Goal: Information Seeking & Learning: Learn about a topic

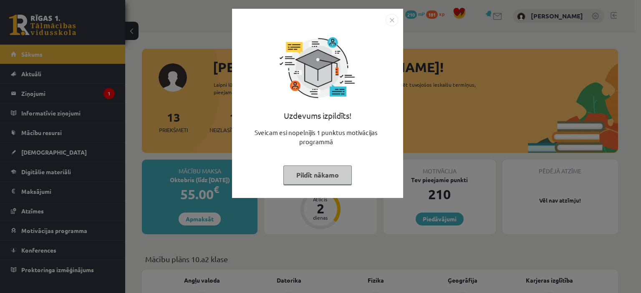
click at [390, 21] on img "Close" at bounding box center [392, 20] width 13 height 13
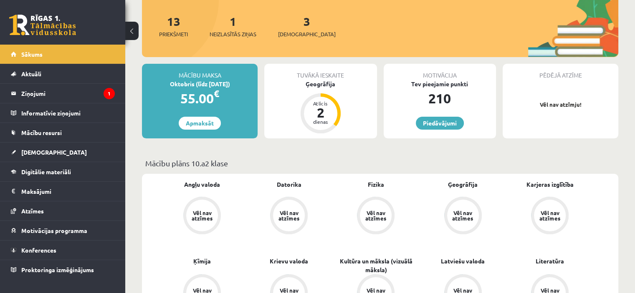
scroll to position [102, 0]
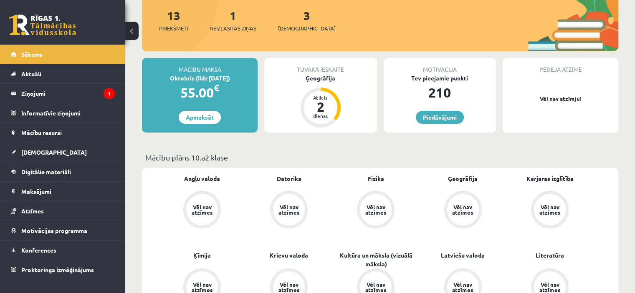
click at [411, 157] on p "Mācību plāns 10.a2 klase" at bounding box center [379, 157] width 469 height 11
click at [93, 90] on legend "Ziņojumi 1" at bounding box center [67, 93] width 93 height 19
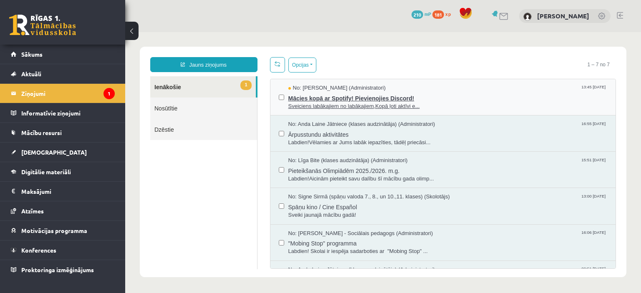
click at [300, 98] on span "Mācies kopā ar Spotify! Pievienojies Discord!" at bounding box center [447, 97] width 319 height 10
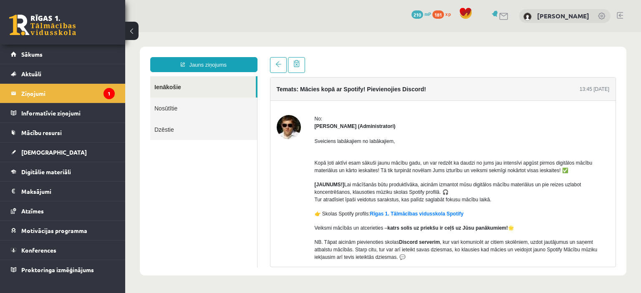
click at [296, 119] on img at bounding box center [289, 127] width 24 height 24
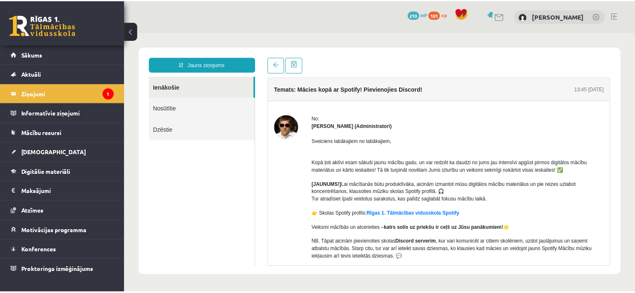
scroll to position [57, 0]
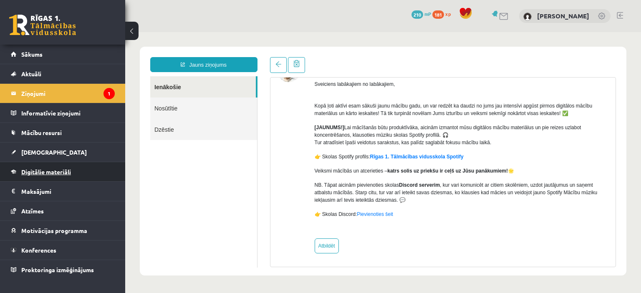
click at [68, 168] on span "Digitālie materiāli" at bounding box center [46, 172] width 50 height 8
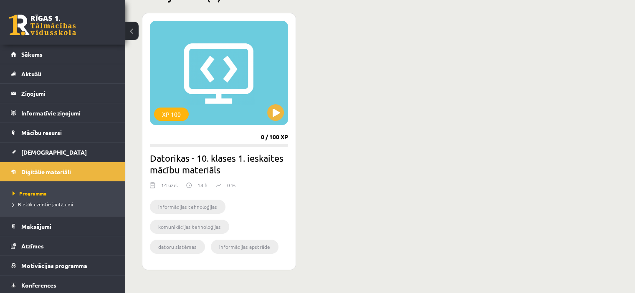
scroll to position [225, 0]
click at [279, 110] on button at bounding box center [275, 112] width 17 height 17
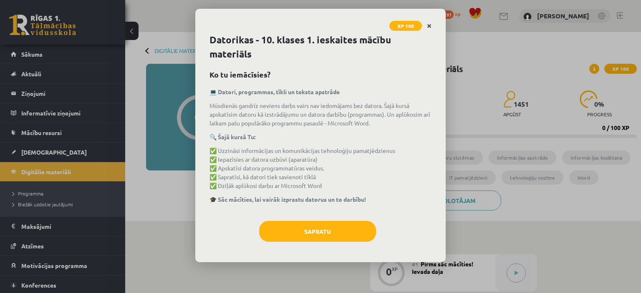
click at [429, 20] on link "Close" at bounding box center [429, 26] width 15 height 16
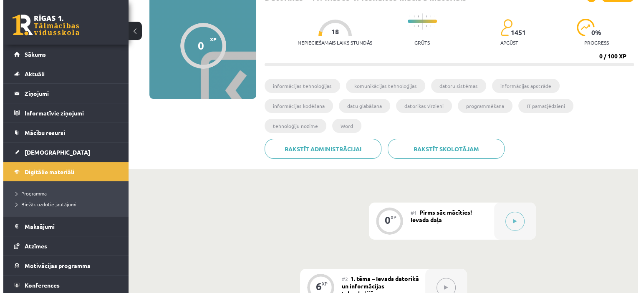
scroll to position [68, 0]
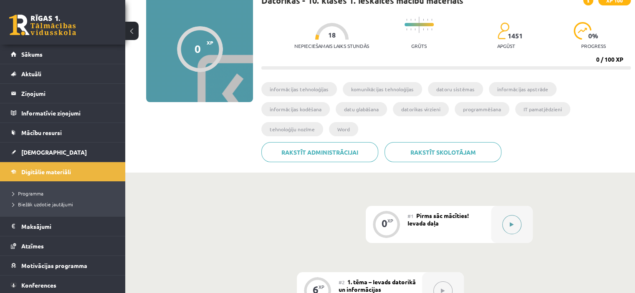
click at [514, 215] on button at bounding box center [511, 224] width 19 height 19
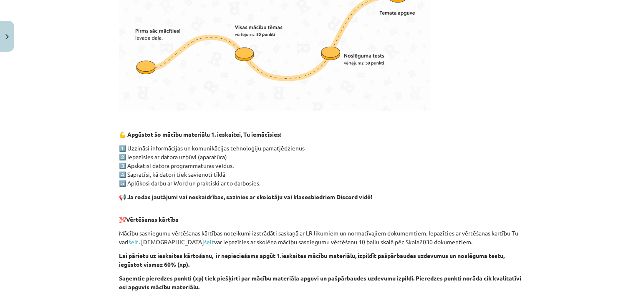
scroll to position [591, 0]
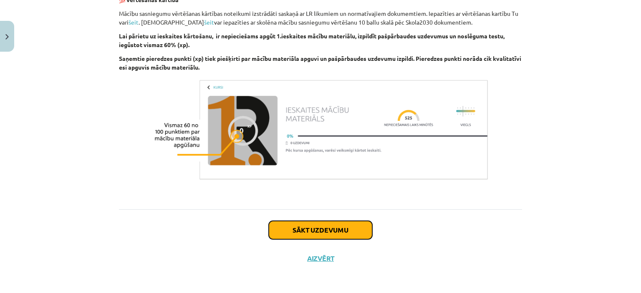
click at [338, 231] on button "Sākt uzdevumu" at bounding box center [320, 230] width 103 height 18
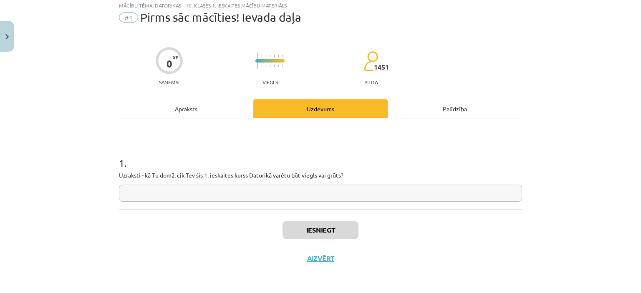
scroll to position [23, 0]
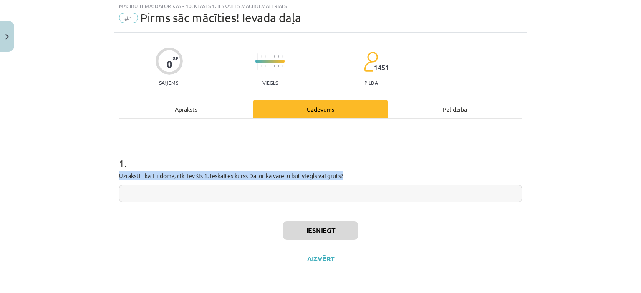
drag, startPoint x: 114, startPoint y: 175, endPoint x: 349, endPoint y: 175, distance: 234.5
click at [349, 175] on div "0 XP Saņemsi Viegls 1451 pilda Apraksts Uzdevums Palīdzība 1 . Uzraksti - kā Tu…" at bounding box center [320, 153] width 413 height 241
copy p "Uzraksti - kā Tu domā, cik Tev šis 1. ieskaites kurss Datorikā varētu būt viegl…"
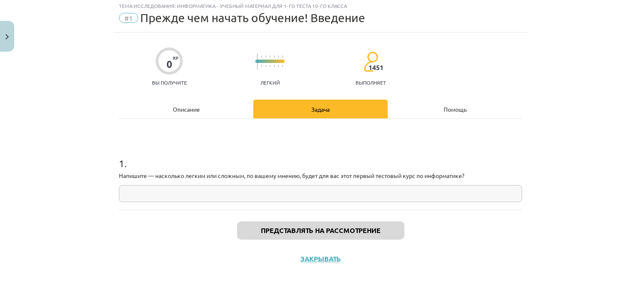
click at [372, 198] on input "text" at bounding box center [320, 193] width 403 height 17
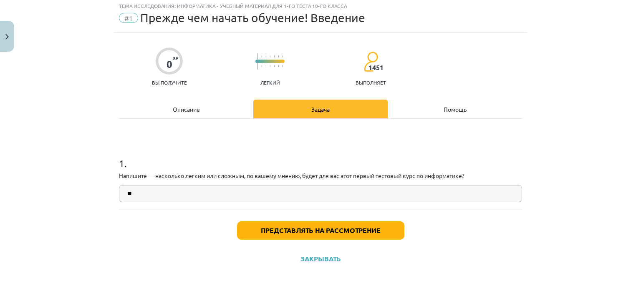
type input "*"
click at [129, 193] on input "**********" at bounding box center [320, 193] width 403 height 17
click at [162, 196] on input "**********" at bounding box center [320, 193] width 403 height 17
click at [147, 193] on input "**********" at bounding box center [320, 193] width 403 height 17
click at [188, 194] on input "**********" at bounding box center [320, 193] width 403 height 17
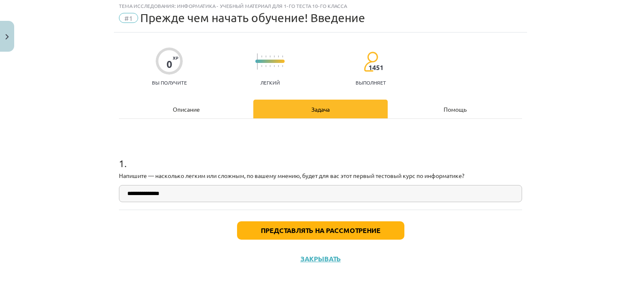
click at [151, 194] on input "**********" at bounding box center [320, 193] width 403 height 17
click at [154, 194] on input "**********" at bounding box center [320, 193] width 403 height 17
click at [169, 195] on input "**********" at bounding box center [320, 193] width 403 height 17
drag, startPoint x: 150, startPoint y: 192, endPoint x: 136, endPoint y: 192, distance: 13.8
click at [136, 192] on input "**********" at bounding box center [320, 193] width 403 height 17
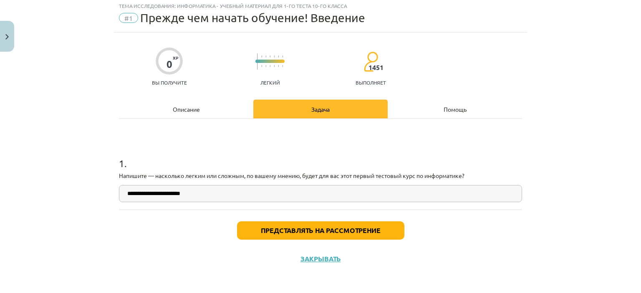
click at [193, 197] on input "**********" at bounding box center [320, 193] width 403 height 17
type input "**********"
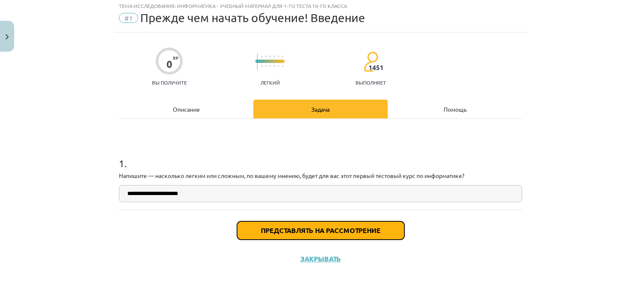
click at [316, 227] on font "Представлять на рассмотрение" at bounding box center [321, 230] width 120 height 9
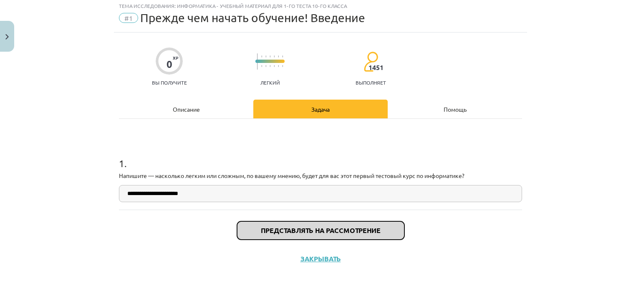
click at [332, 234] on font "Представлять на рассмотрение" at bounding box center [321, 230] width 120 height 9
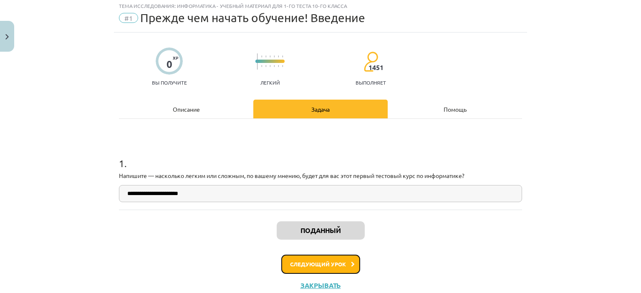
click at [313, 266] on font "Следующий урок" at bounding box center [318, 264] width 56 height 7
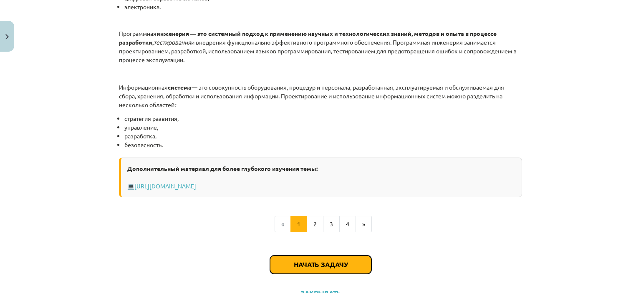
click at [313, 266] on button "Начать задачу" at bounding box center [320, 265] width 101 height 18
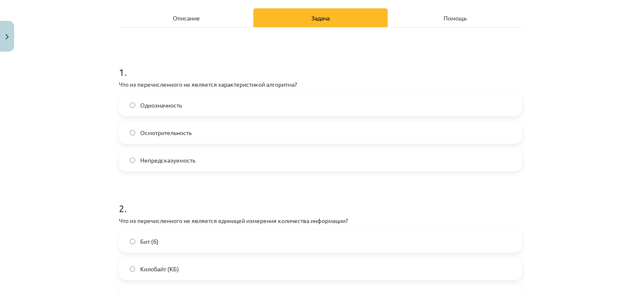
scroll to position [128, 0]
click at [244, 160] on label "Непредсказуемость" at bounding box center [320, 159] width 401 height 21
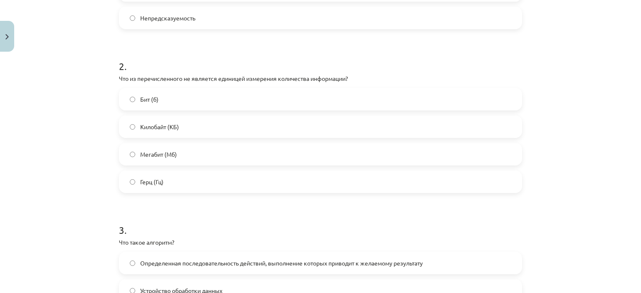
scroll to position [265, 0]
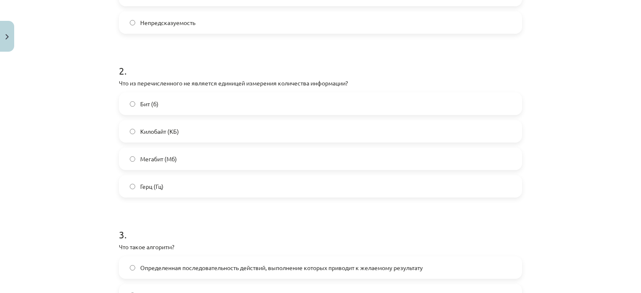
click at [236, 179] on label "Герц (Гц)" at bounding box center [320, 186] width 401 height 21
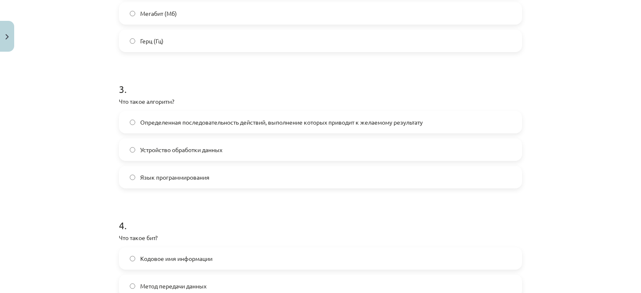
scroll to position [411, 0]
click at [296, 118] on span "Определенная последовательность действий, выполнение которых приводит к желаемо…" at bounding box center [281, 122] width 282 height 9
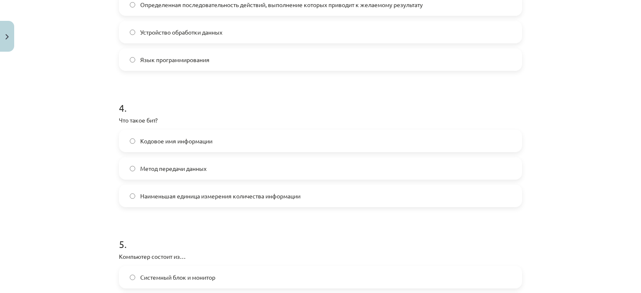
scroll to position [550, 0]
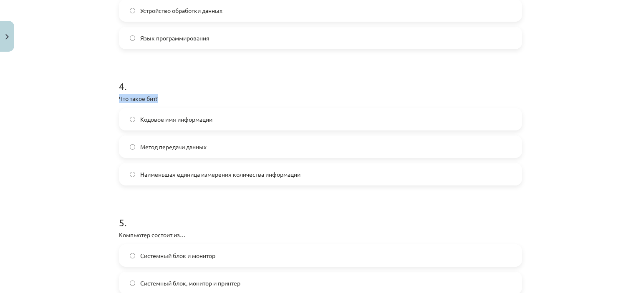
drag, startPoint x: 117, startPoint y: 98, endPoint x: 160, endPoint y: 96, distance: 42.6
click at [160, 96] on p "Что такое бит?" at bounding box center [320, 98] width 403 height 9
copy font "Что такое бит?"
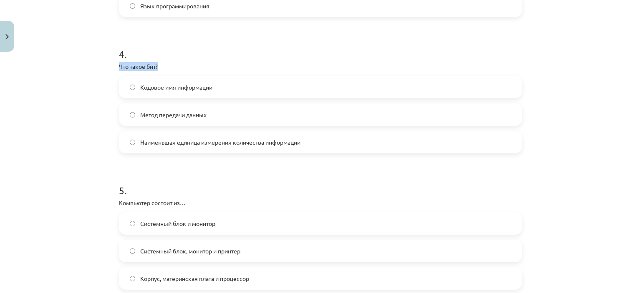
scroll to position [582, 0]
click at [158, 141] on font "Наименьшая единица измерения количества информации" at bounding box center [220, 143] width 160 height 8
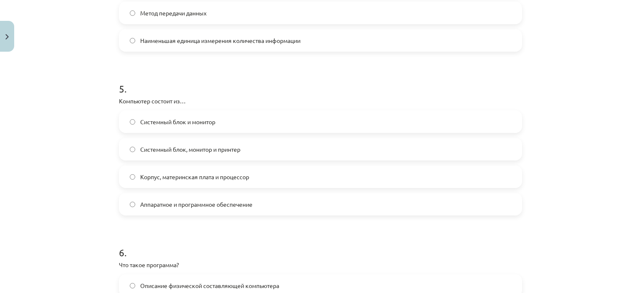
scroll to position [686, 0]
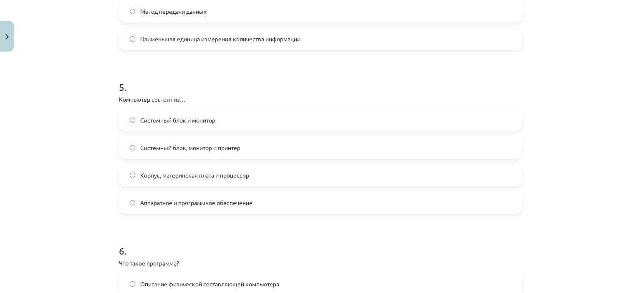
click at [180, 123] on font "Системный блок и монитор" at bounding box center [177, 120] width 75 height 8
click at [198, 178] on span "Корпус, материнская плата и процессор" at bounding box center [194, 175] width 109 height 9
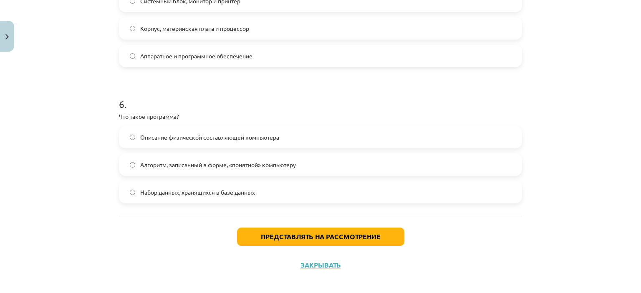
scroll to position [839, 0]
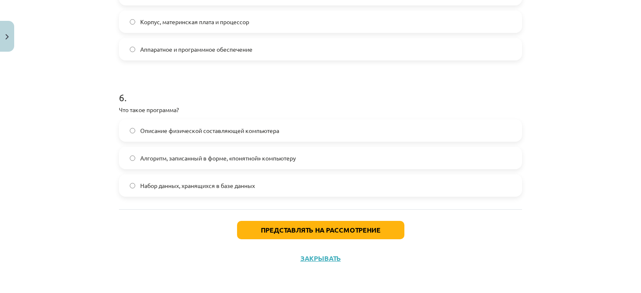
click at [257, 184] on label "Набор данных, хранящихся в базе данных" at bounding box center [320, 185] width 401 height 21
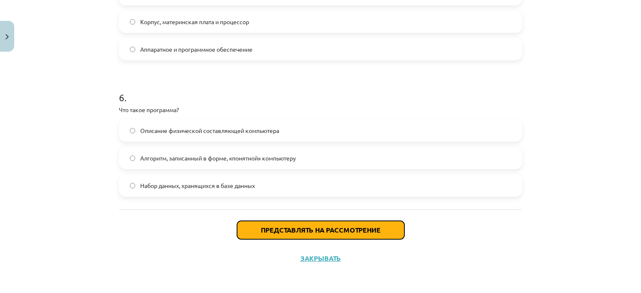
click at [376, 231] on font "Представлять на рассмотрение" at bounding box center [321, 230] width 120 height 9
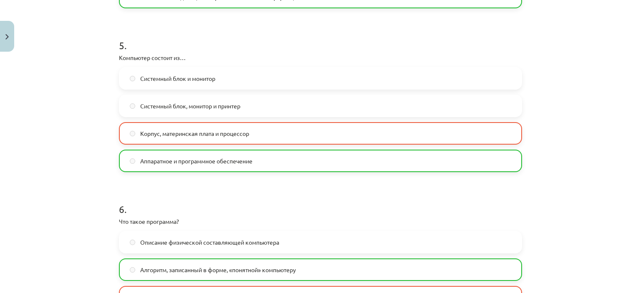
scroll to position [866, 0]
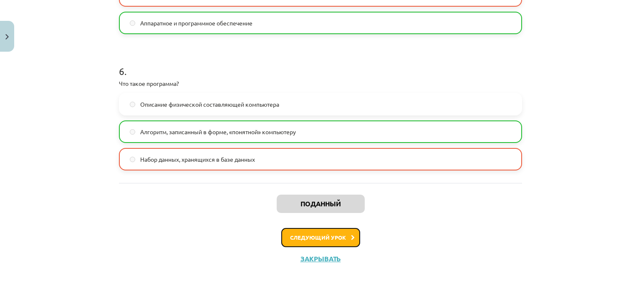
click at [335, 232] on button "Следующий урок" at bounding box center [320, 237] width 79 height 19
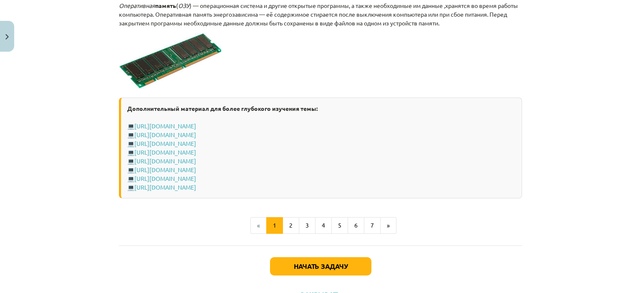
scroll to position [1519, 0]
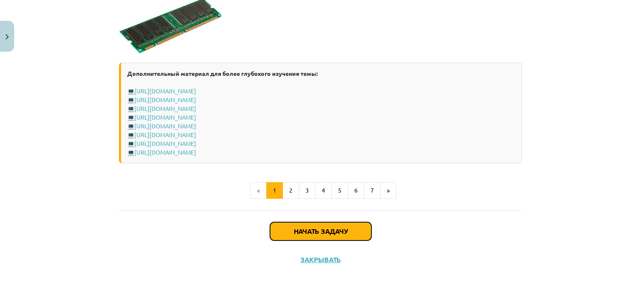
click at [325, 225] on button "Начать задачу" at bounding box center [320, 231] width 101 height 18
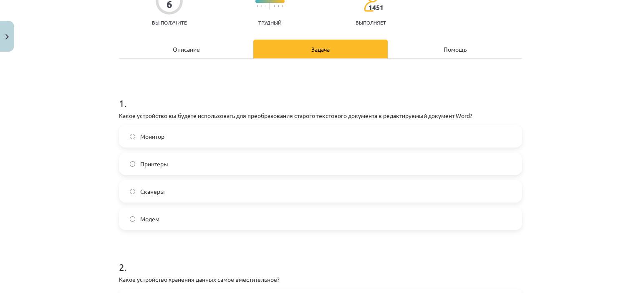
scroll to position [84, 0]
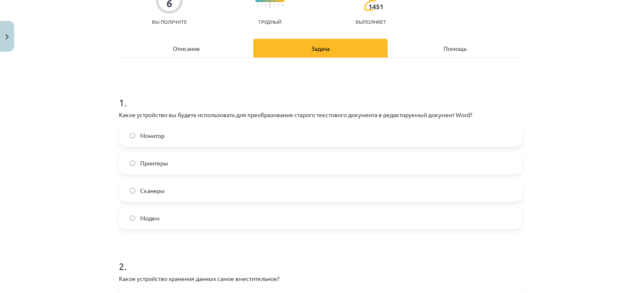
click at [277, 192] on label "Сканеры" at bounding box center [320, 190] width 401 height 21
click at [278, 153] on label "Принтеры" at bounding box center [320, 163] width 401 height 21
click at [267, 215] on label "Модем" at bounding box center [320, 218] width 401 height 21
drag, startPoint x: 271, startPoint y: 190, endPoint x: 276, endPoint y: 170, distance: 21.2
click at [276, 170] on div "Монитор Принтеры Сканеры Модем" at bounding box center [320, 176] width 403 height 105
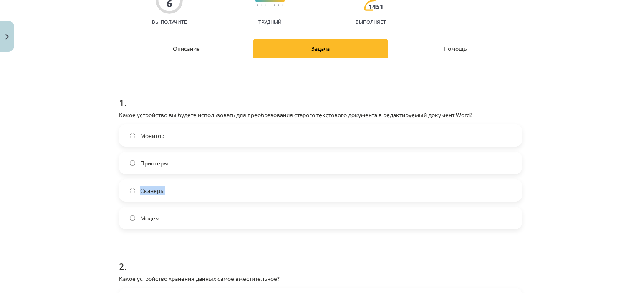
click at [273, 163] on label "Принтеры" at bounding box center [320, 163] width 401 height 21
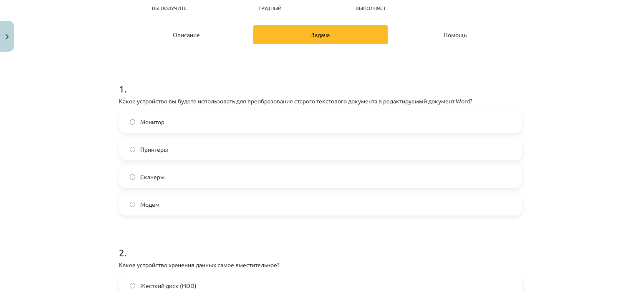
scroll to position [98, 0]
click at [258, 176] on label "Сканеры" at bounding box center [320, 176] width 401 height 21
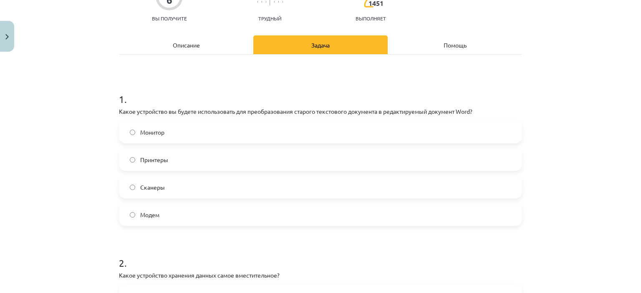
scroll to position [68, 0]
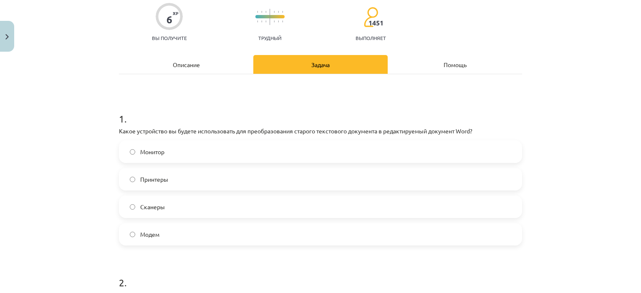
click at [250, 141] on div "Монитор" at bounding box center [320, 152] width 403 height 23
click at [208, 183] on label "Принтеры" at bounding box center [320, 179] width 401 height 21
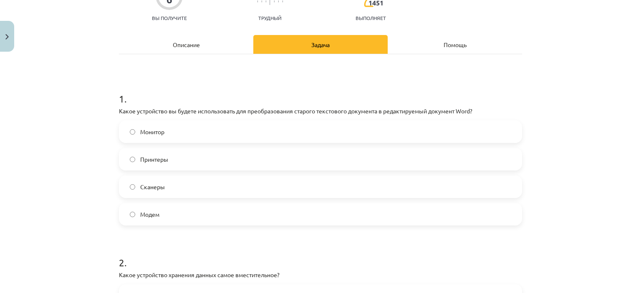
scroll to position [87, 0]
click at [260, 126] on label "Монитор" at bounding box center [320, 132] width 401 height 21
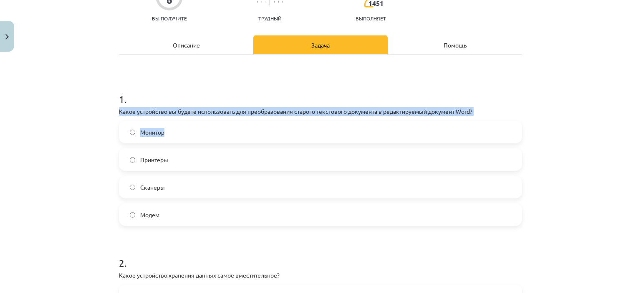
drag, startPoint x: 260, startPoint y: 126, endPoint x: 268, endPoint y: 69, distance: 58.2
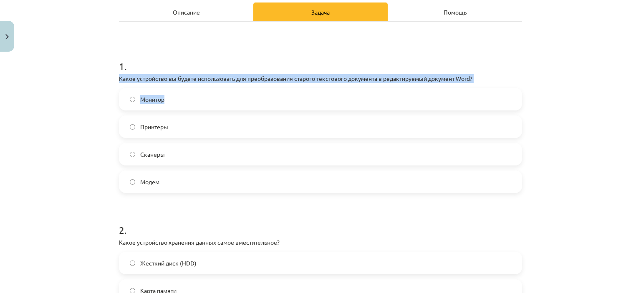
click at [81, 76] on div "Тема исследования: Информатика - учебный материал для 1-го теста 10-го класса #…" at bounding box center [320, 146] width 641 height 293
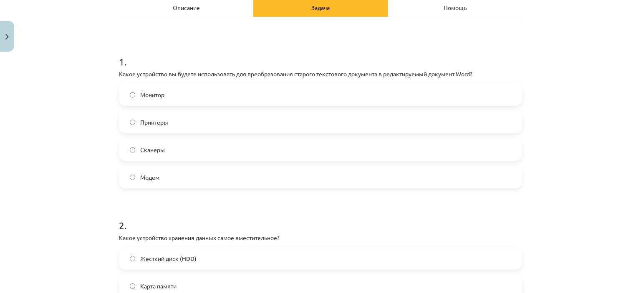
scroll to position [124, 0]
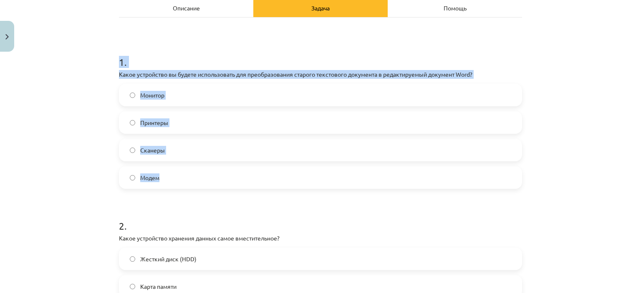
drag, startPoint x: 112, startPoint y: 62, endPoint x: 184, endPoint y: 189, distance: 145.6
copy div "1 . Какое устройство вы будете использовать для преобразования старого текстово…"
click at [131, 146] on label "Сканеры" at bounding box center [320, 150] width 401 height 21
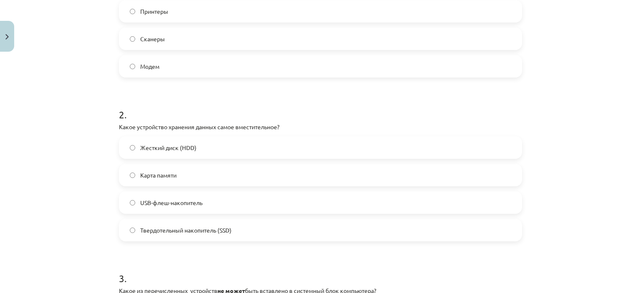
scroll to position [237, 0]
click at [216, 145] on label "Жесткий диск (HDD)" at bounding box center [320, 146] width 401 height 21
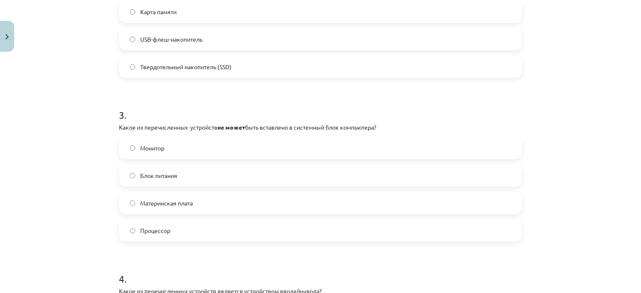
scroll to position [396, 0]
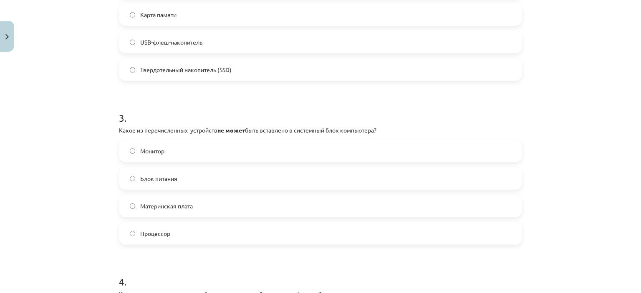
click at [205, 174] on label "Блок питания" at bounding box center [320, 178] width 401 height 21
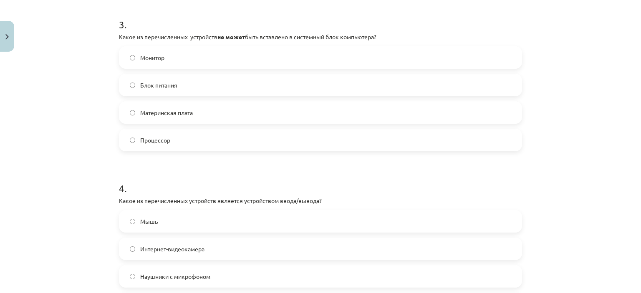
scroll to position [489, 0]
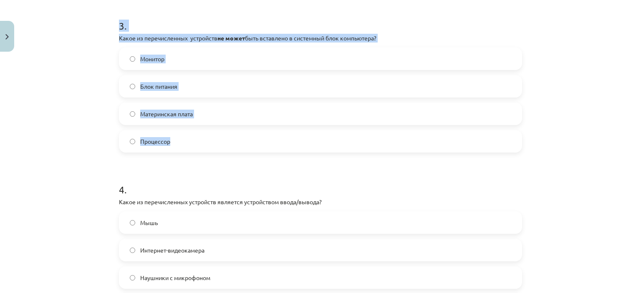
drag, startPoint x: 108, startPoint y: 22, endPoint x: 229, endPoint y: 146, distance: 172.9
click at [229, 146] on div "Тема исследования: Информатика - учебный материал для 1-го теста 10-го класса #…" at bounding box center [320, 146] width 641 height 293
copy div "3 . Какое из перечисленных устройств не может быть вставлено в системный блок к…"
click at [202, 53] on label "Монитор" at bounding box center [320, 58] width 401 height 21
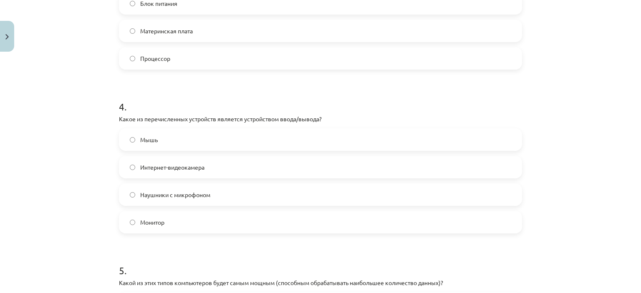
scroll to position [575, 0]
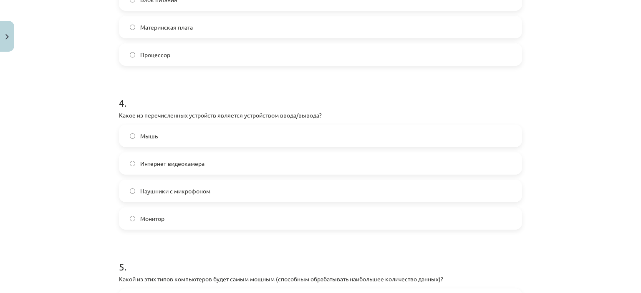
click at [195, 195] on label "Наушники с микрофоном" at bounding box center [320, 191] width 401 height 21
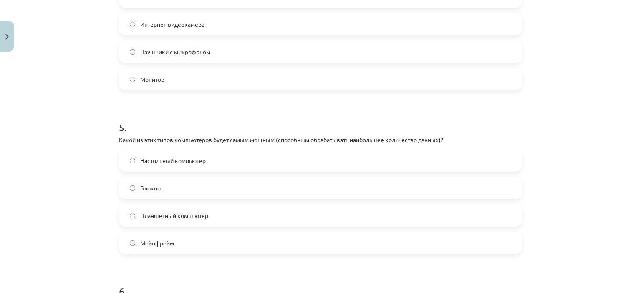
scroll to position [715, 0]
drag, startPoint x: 134, startPoint y: 236, endPoint x: 177, endPoint y: 243, distance: 44.4
click at [177, 243] on label "Мейнфрейм" at bounding box center [320, 242] width 401 height 21
copy font "Мейнфрейм"
click at [249, 246] on label "Мейнфрейм" at bounding box center [320, 242] width 401 height 21
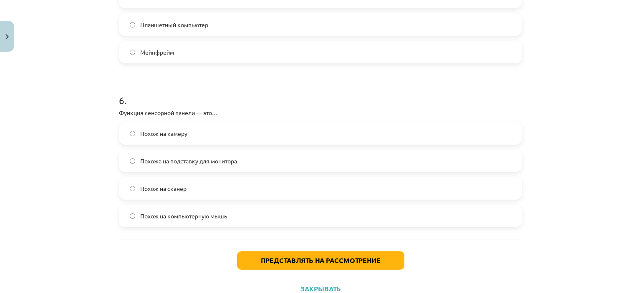
scroll to position [906, 0]
click at [260, 214] on label "Похож на компьютерную мышь" at bounding box center [320, 215] width 401 height 21
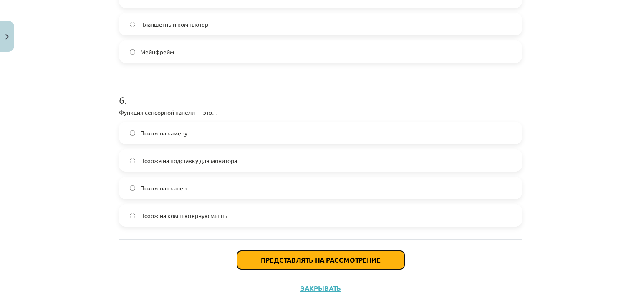
click at [304, 254] on button "Представлять на рассмотрение" at bounding box center [320, 260] width 167 height 18
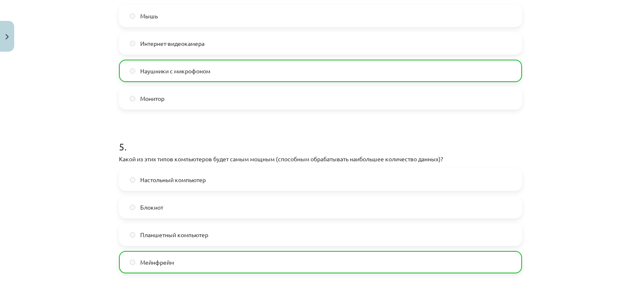
scroll to position [963, 0]
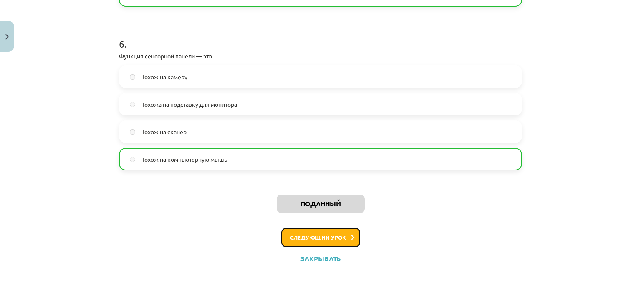
click at [324, 234] on button "Следующий урок" at bounding box center [320, 237] width 79 height 19
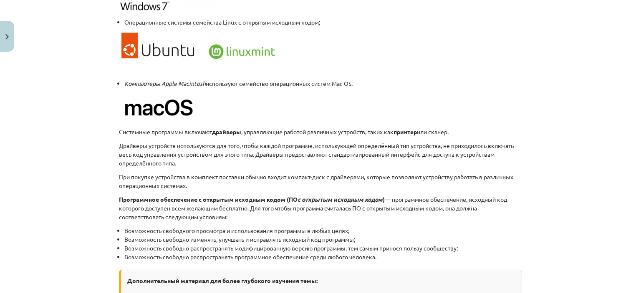
scroll to position [936, 0]
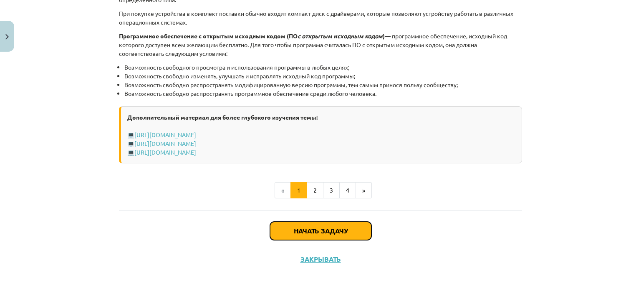
click at [325, 230] on font "Начать задачу" at bounding box center [321, 231] width 54 height 9
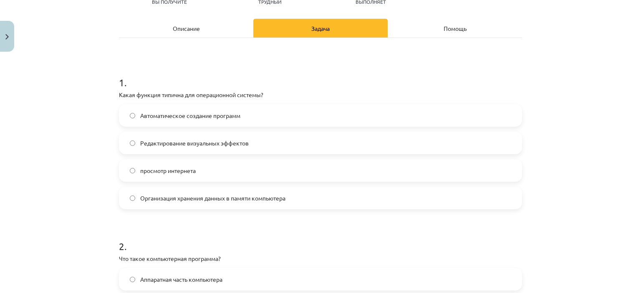
scroll to position [119, 0]
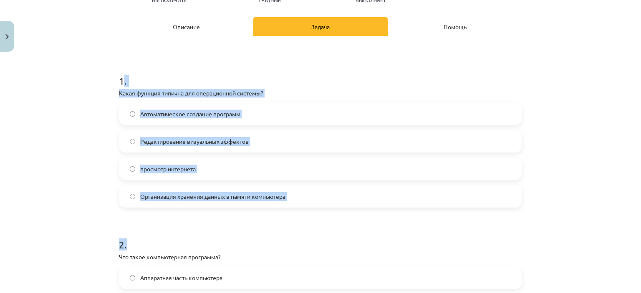
drag, startPoint x: 325, startPoint y: 230, endPoint x: 118, endPoint y: 86, distance: 252.1
copy form ". Какая функция типична для операционной системы? Автоматическое создание прогр…"
click at [302, 71] on h1 "1 ." at bounding box center [320, 73] width 403 height 26
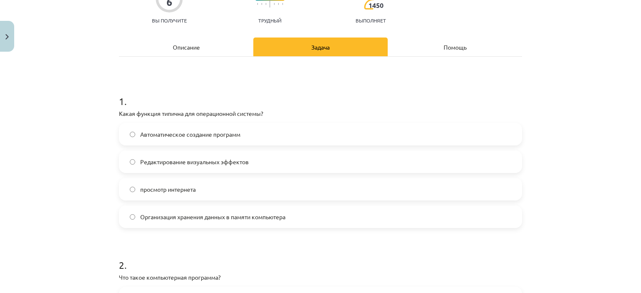
scroll to position [111, 0]
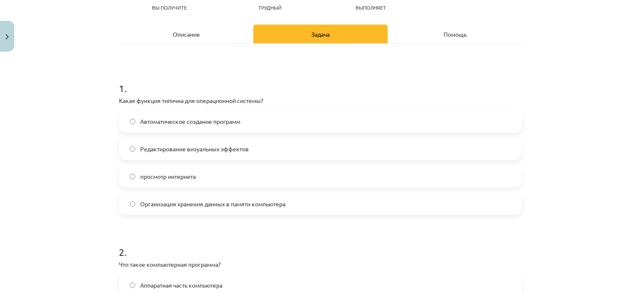
click at [197, 203] on font "Организация хранения данных в памяти компьютера" at bounding box center [212, 204] width 145 height 8
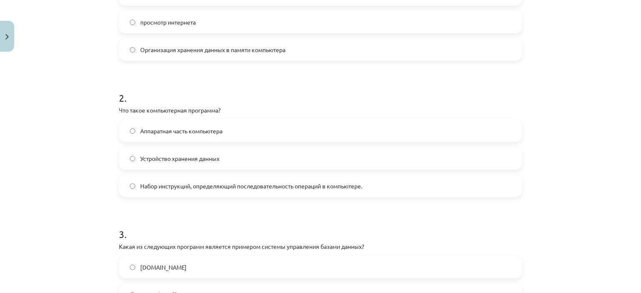
scroll to position [277, 0]
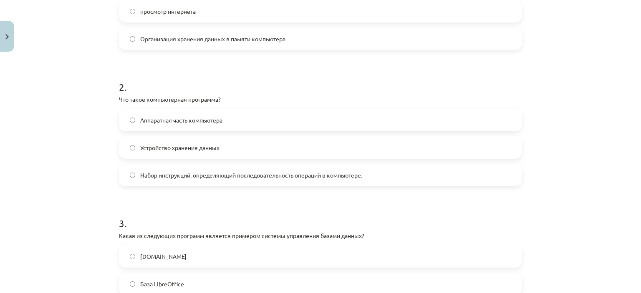
click at [238, 148] on label "Устройство хранения данных" at bounding box center [320, 147] width 401 height 21
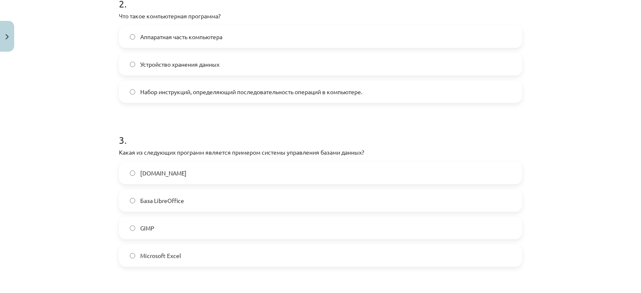
scroll to position [368, 0]
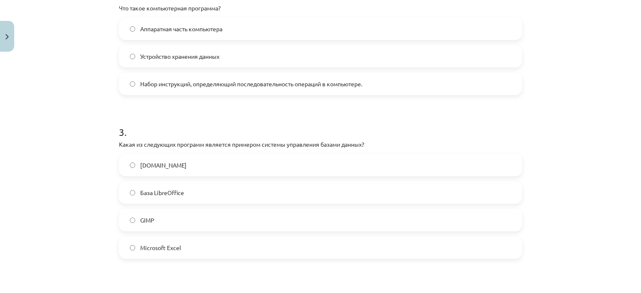
click at [183, 197] on label "База LibreOffice" at bounding box center [320, 192] width 401 height 21
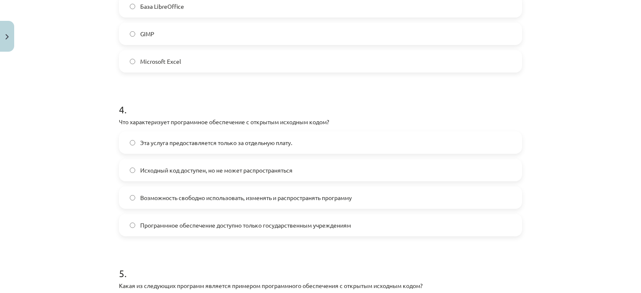
scroll to position [556, 0]
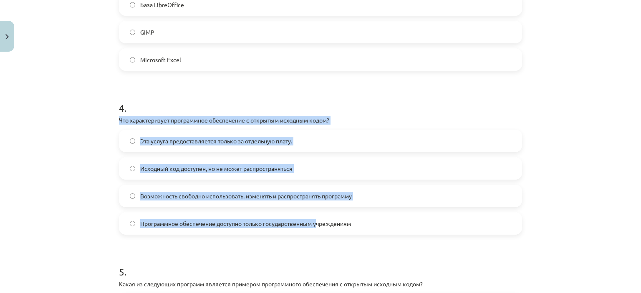
drag, startPoint x: 117, startPoint y: 121, endPoint x: 315, endPoint y: 232, distance: 227.9
click at [315, 232] on div "4 . Что характеризует программное обеспечение с открытым исходным кодом? Эта ус…" at bounding box center [320, 161] width 403 height 147
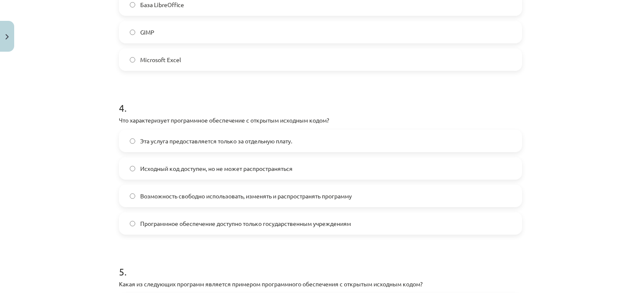
click at [213, 80] on form "1 . Какая функция типична для операционной системы? Автоматическое создание про…" at bounding box center [320, 79] width 403 height 912
click at [240, 174] on label "Исходный код доступен, но не может распространяться" at bounding box center [320, 168] width 401 height 21
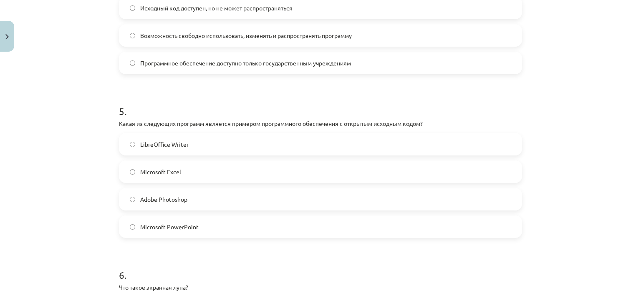
scroll to position [718, 0]
click at [241, 171] on label "Microsoft Excel" at bounding box center [320, 170] width 401 height 21
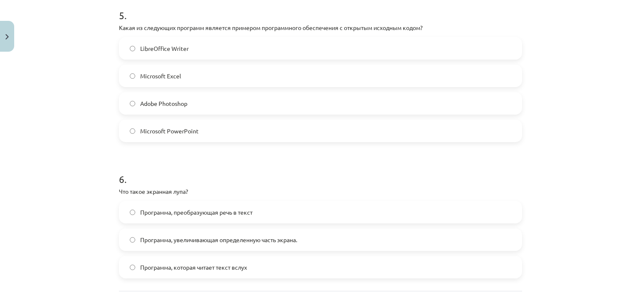
scroll to position [820, 0]
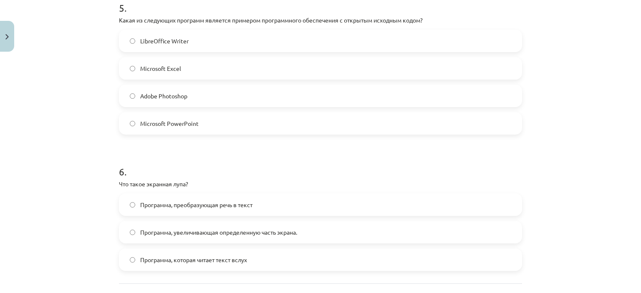
click at [247, 230] on font "Программа, увеличивающая определенную часть экрана." at bounding box center [218, 233] width 157 height 8
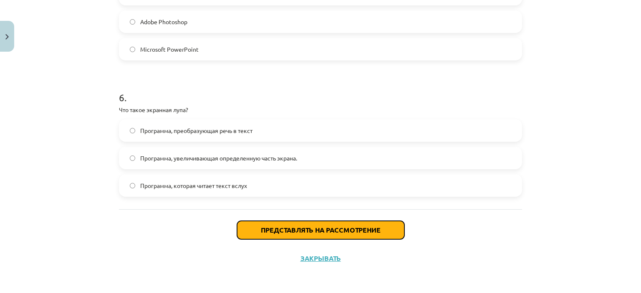
click at [247, 230] on button "Представлять на рассмотрение" at bounding box center [320, 230] width 167 height 18
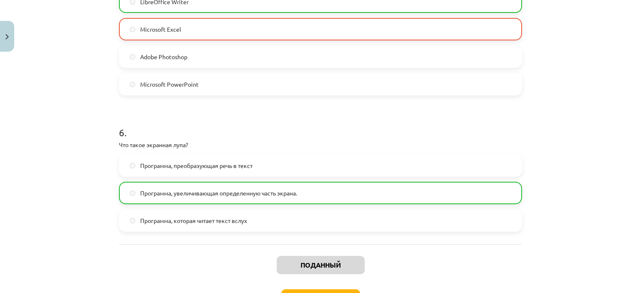
scroll to position [921, 0]
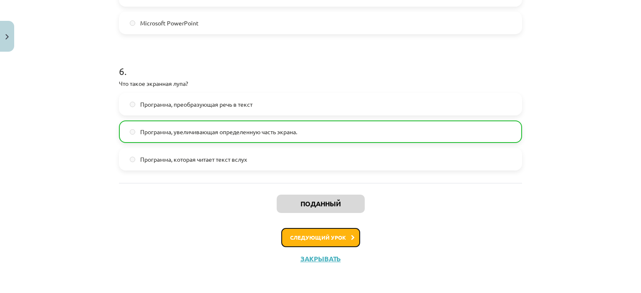
click at [318, 240] on button "Следующий урок" at bounding box center [320, 237] width 79 height 19
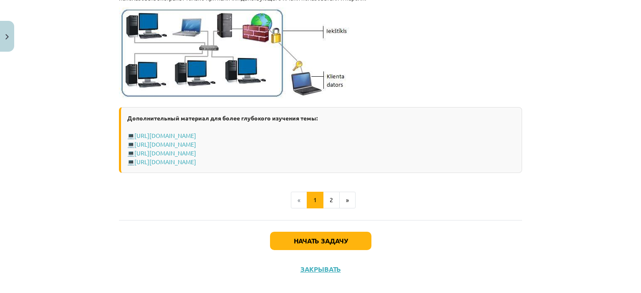
scroll to position [1049, 0]
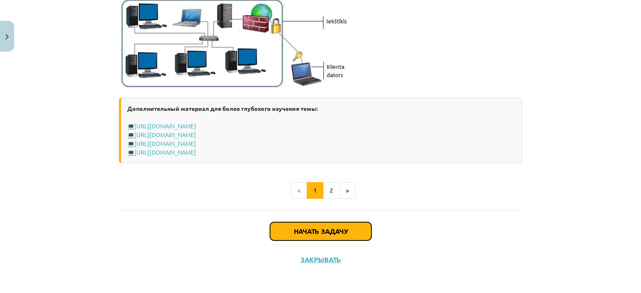
click at [335, 224] on button "Начать задачу" at bounding box center [320, 231] width 101 height 18
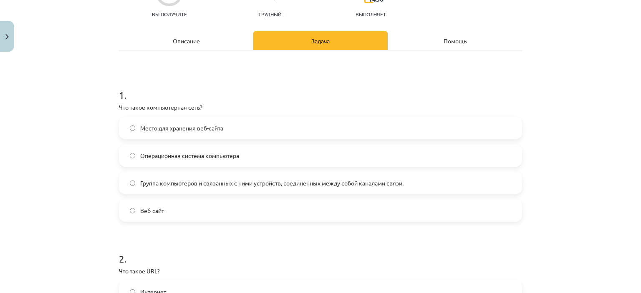
scroll to position [93, 0]
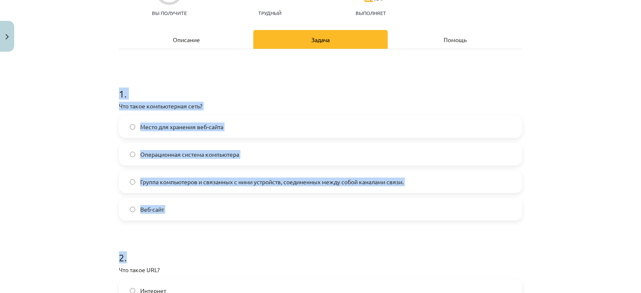
drag, startPoint x: 115, startPoint y: 98, endPoint x: 208, endPoint y: 223, distance: 155.6
click at [94, 193] on div "Тема исследования: Информатика - учебный материал для 1-го теста 10-го класса #…" at bounding box center [320, 146] width 641 height 293
drag, startPoint x: 112, startPoint y: 93, endPoint x: 169, endPoint y: 210, distance: 129.9
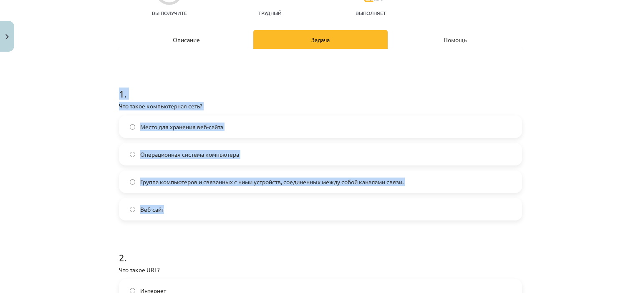
copy div "1 . Что такое компьютерная сеть? Место для хранения веб-сайта Операционная сист…"
click at [416, 171] on label "Группа компьютеров и связанных с ними устройств, соединенных между собой канала…" at bounding box center [320, 181] width 401 height 21
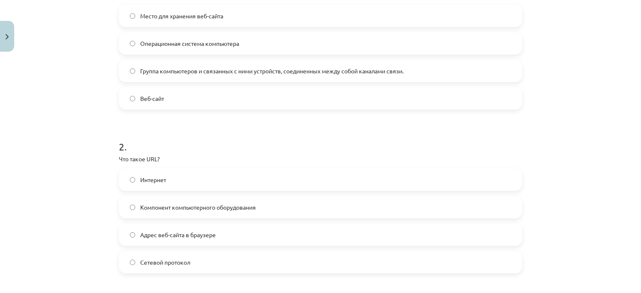
scroll to position [214, 0]
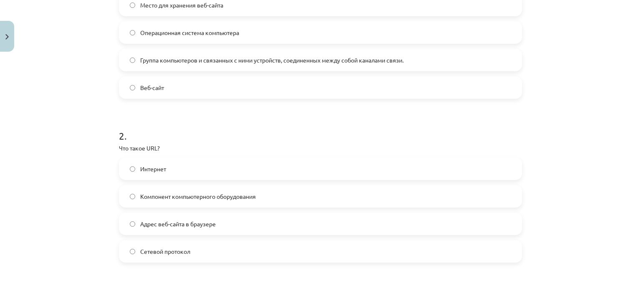
click at [253, 197] on font "Компонент компьютерного оборудования" at bounding box center [198, 197] width 116 height 8
click at [227, 260] on label "Сетевой протокол" at bounding box center [320, 251] width 401 height 21
click at [159, 164] on label "Интернет" at bounding box center [320, 169] width 401 height 21
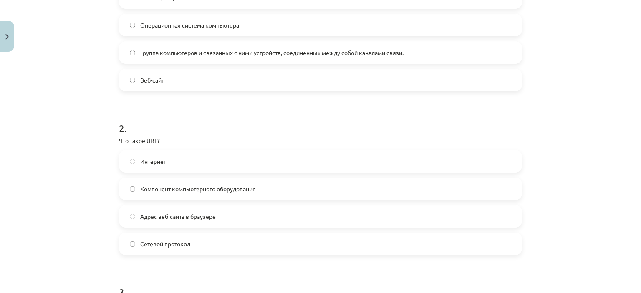
click at [176, 243] on font "Сетевой протокол" at bounding box center [165, 244] width 50 height 8
click at [233, 194] on label "Компонент компьютерного оборудования" at bounding box center [320, 189] width 401 height 21
click at [229, 215] on label "Адрес веб-сайта в браузере" at bounding box center [320, 216] width 401 height 21
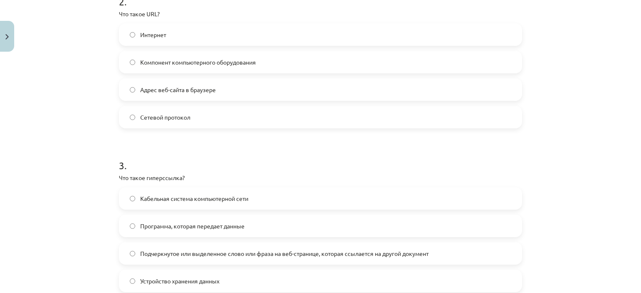
scroll to position [364, 0]
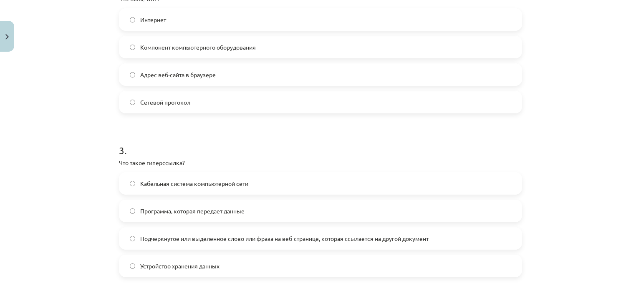
click at [219, 242] on label "Подчеркнутое или выделенное слово или фраза на веб-странице, которая ссылается …" at bounding box center [320, 238] width 401 height 21
click at [226, 207] on span "Программа, которая передает данные" at bounding box center [192, 211] width 104 height 9
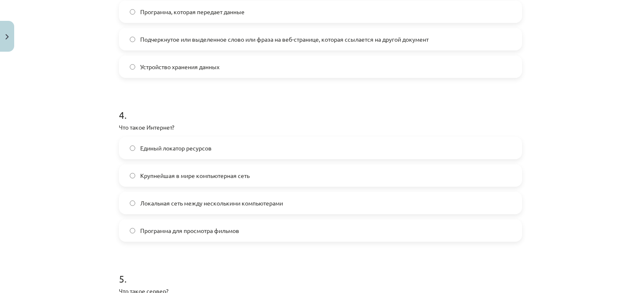
scroll to position [564, 0]
click at [267, 178] on label "Крупнейшая в мире компьютерная сеть" at bounding box center [320, 174] width 401 height 21
click at [224, 146] on label "Единый локатор ресурсов" at bounding box center [320, 147] width 401 height 21
click at [207, 178] on span "Крупнейшая в мире компьютерная сеть" at bounding box center [194, 175] width 109 height 9
click at [169, 227] on font "Программа для просмотра фильмов" at bounding box center [189, 230] width 99 height 8
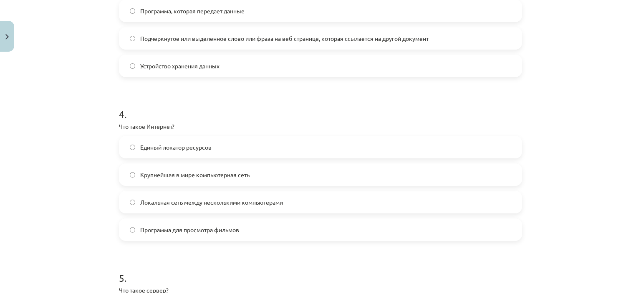
click at [169, 206] on span "Локальная сеть между несколькими компьютерами" at bounding box center [211, 202] width 143 height 9
drag, startPoint x: 169, startPoint y: 206, endPoint x: 175, endPoint y: 133, distance: 73.7
click at [175, 133] on div "4 . Что такое Интернет? Единый локатор ресурсов Крупнейшая в мире компьютерная …" at bounding box center [320, 167] width 403 height 147
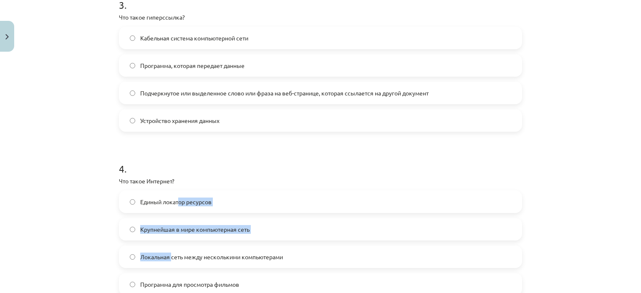
scroll to position [509, 0]
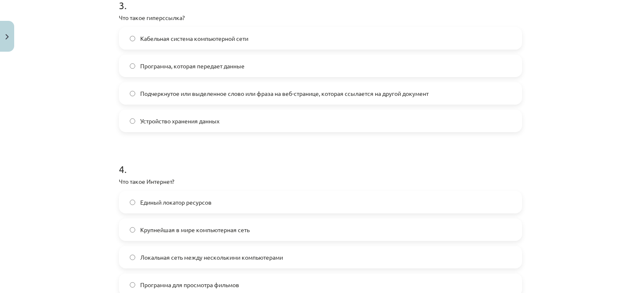
click at [70, 110] on div "Тема исследования: Информатика - учебный материал для 1-го теста 10-го класса #…" at bounding box center [320, 146] width 641 height 293
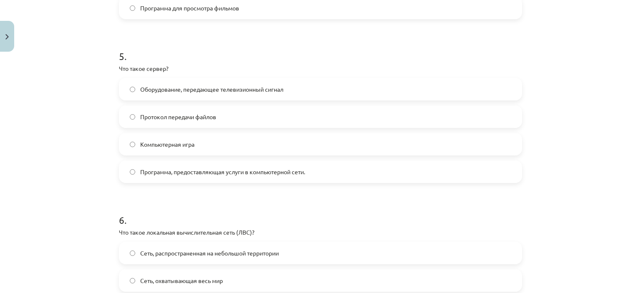
scroll to position [787, 0]
click at [192, 171] on font "Программа, предоставляющая услуги в компьютерной сети." at bounding box center [222, 171] width 165 height 8
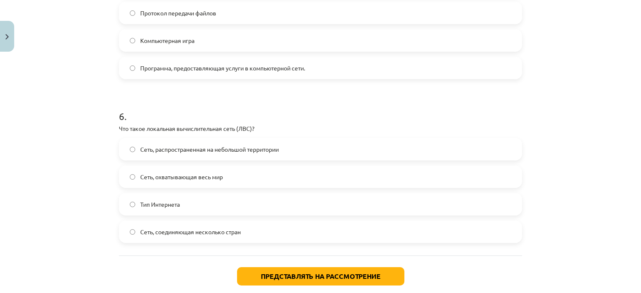
scroll to position [916, 0]
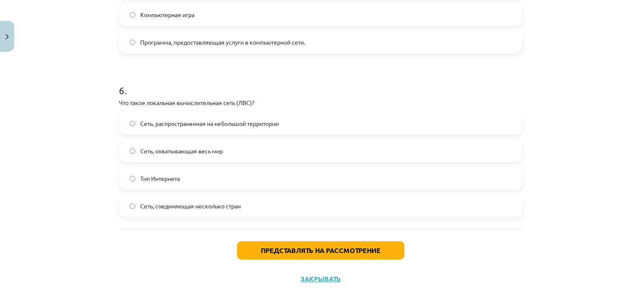
click at [263, 205] on label "Сеть, соединяющая несколько стран" at bounding box center [320, 206] width 401 height 21
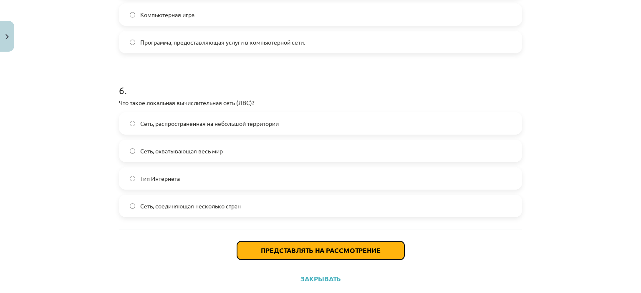
click at [272, 248] on font "Представлять на рассмотрение" at bounding box center [321, 250] width 120 height 9
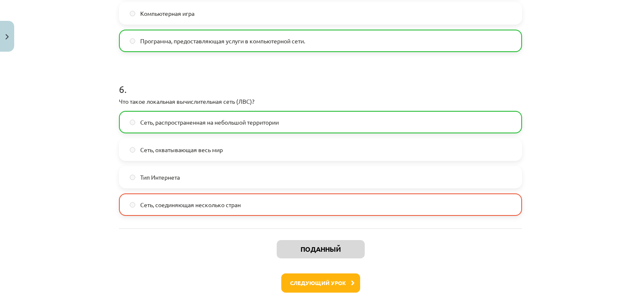
scroll to position [963, 0]
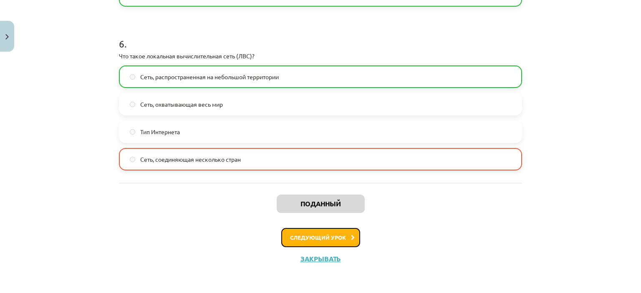
click at [315, 233] on button "Следующий урок" at bounding box center [320, 237] width 79 height 19
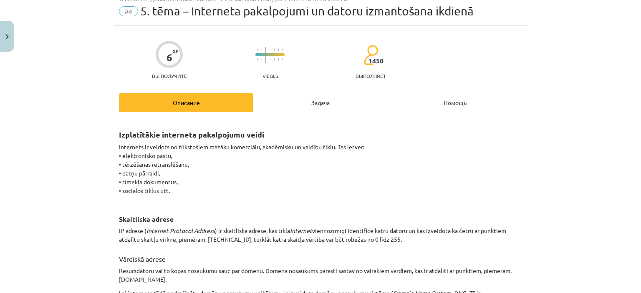
scroll to position [21, 0]
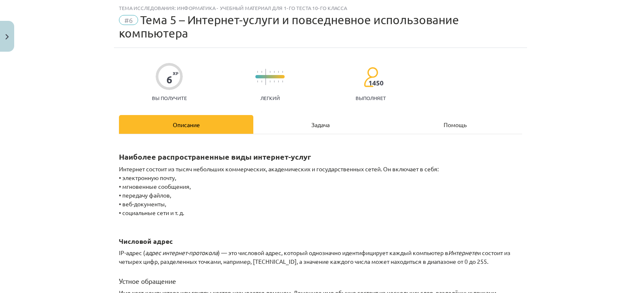
drag, startPoint x: 315, startPoint y: 233, endPoint x: 338, endPoint y: 75, distance: 160.2
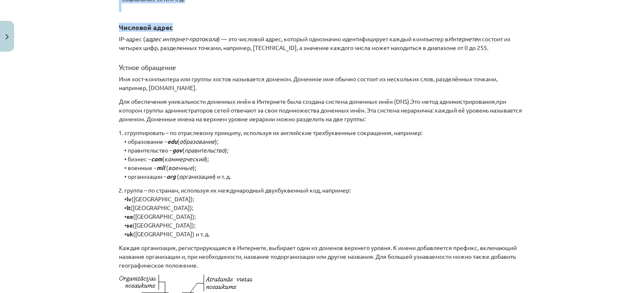
scroll to position [494, 0]
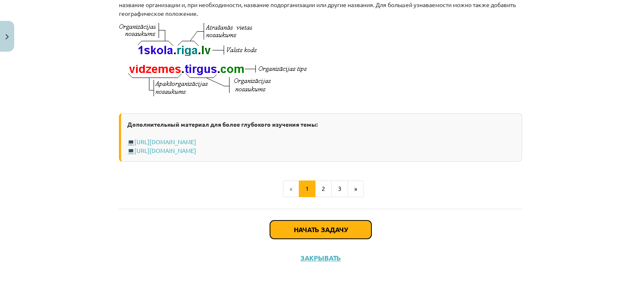
click at [316, 225] on font "Начать задачу" at bounding box center [321, 229] width 54 height 9
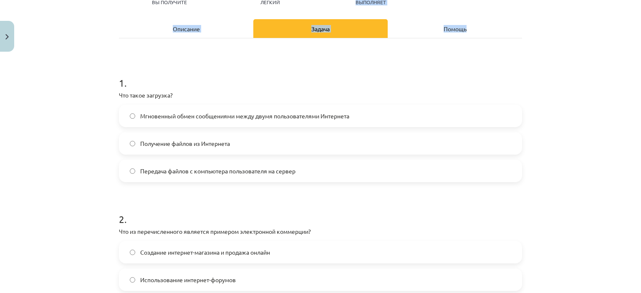
scroll to position [115, 0]
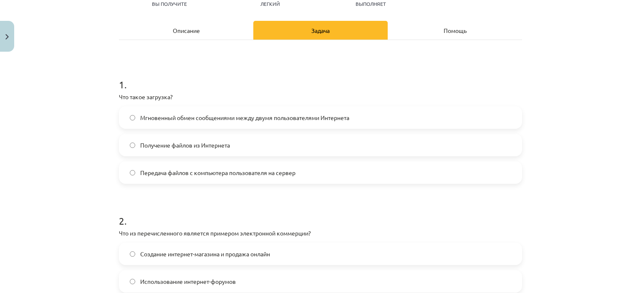
click at [236, 121] on label "Мгновенный обмен сообщениями между двумя пользователями Интернета" at bounding box center [320, 117] width 401 height 21
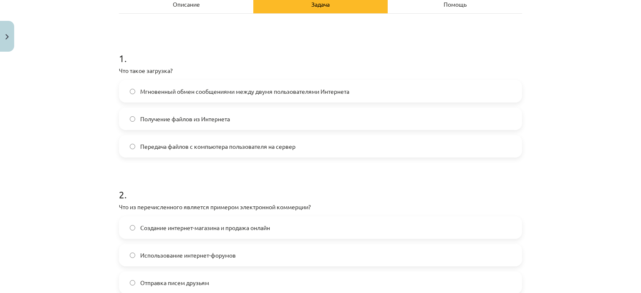
scroll to position [143, 0]
click at [236, 121] on label "Получение файлов из Интернета" at bounding box center [320, 117] width 401 height 21
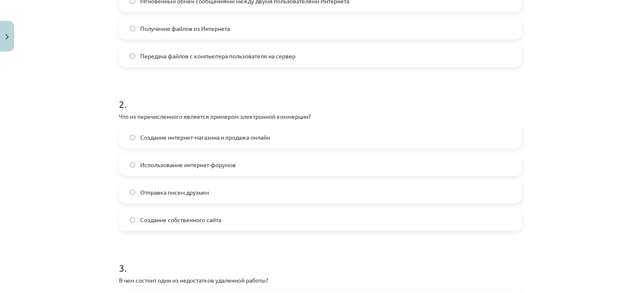
scroll to position [233, 0]
click at [237, 140] on label "Создание интернет-магазина и продажа онлайн" at bounding box center [320, 136] width 401 height 21
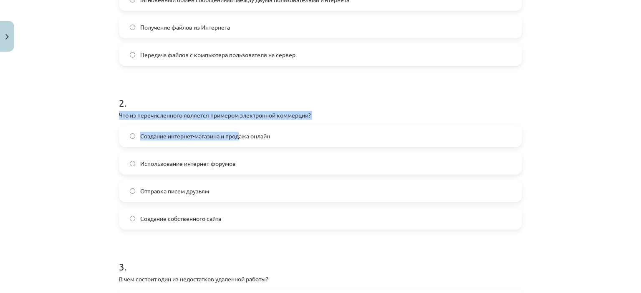
drag, startPoint x: 237, startPoint y: 140, endPoint x: 230, endPoint y: 96, distance: 45.1
click at [230, 96] on div "2 . Что из перечисленного является примером электронной коммерции? Создание инт…" at bounding box center [320, 156] width 403 height 147
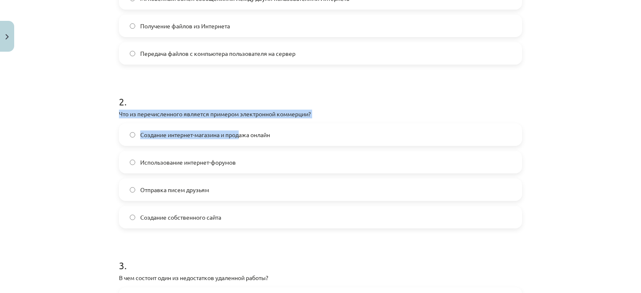
scroll to position [239, 0]
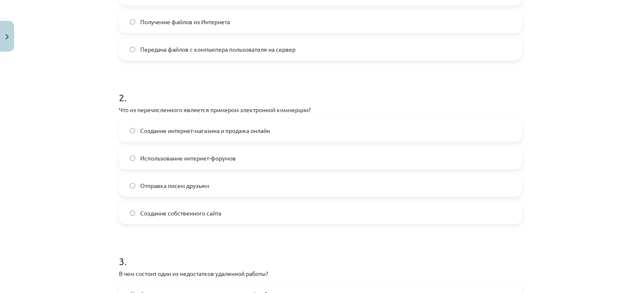
click at [57, 69] on div "Тема исследования: Информатика - учебный материал для 1-го теста 10-го класса #…" at bounding box center [320, 146] width 641 height 293
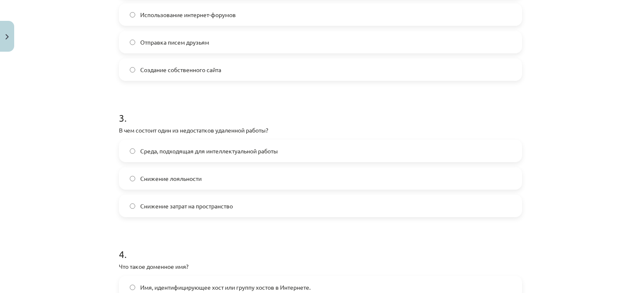
scroll to position [383, 0]
click at [160, 181] on span "Снижение лояльности" at bounding box center [170, 177] width 61 height 9
click at [252, 150] on font "Среда, подходящая для интеллектуальной работы" at bounding box center [209, 150] width 138 height 8
click at [130, 186] on label "Снижение лояльности" at bounding box center [320, 177] width 401 height 21
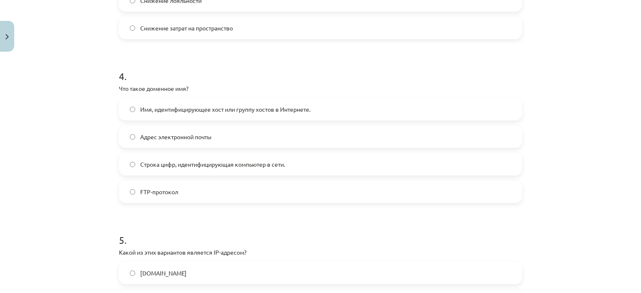
scroll to position [560, 0]
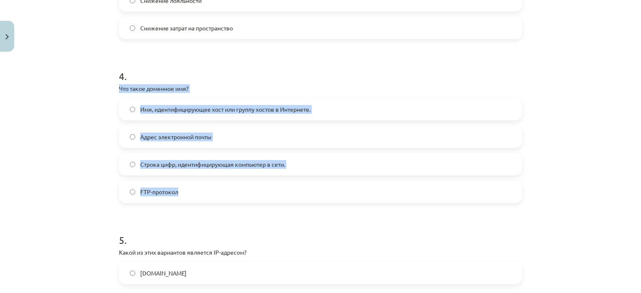
drag, startPoint x: 115, startPoint y: 86, endPoint x: 275, endPoint y: 193, distance: 191.9
click at [275, 193] on div "6 XP Вы получите Легкий 1450 выполняет Описание Задача Помощь 1 . Что такое заг…" at bounding box center [320, 57] width 413 height 1099
click at [275, 193] on label "FTP-протокол" at bounding box center [320, 191] width 401 height 21
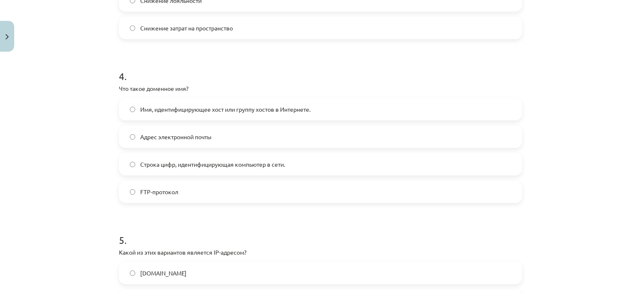
click at [200, 166] on font "Строка цифр, идентифицирующая компьютер в сети." at bounding box center [212, 165] width 145 height 8
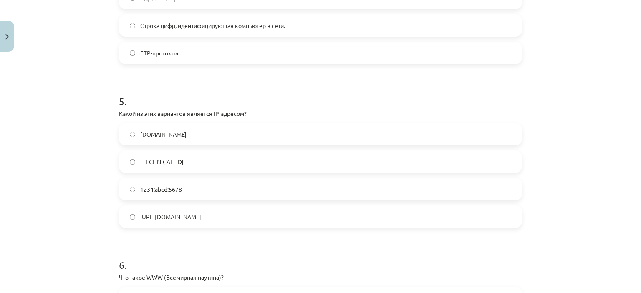
scroll to position [700, 0]
click at [204, 161] on label "[TECHNICAL_ID]" at bounding box center [320, 161] width 401 height 21
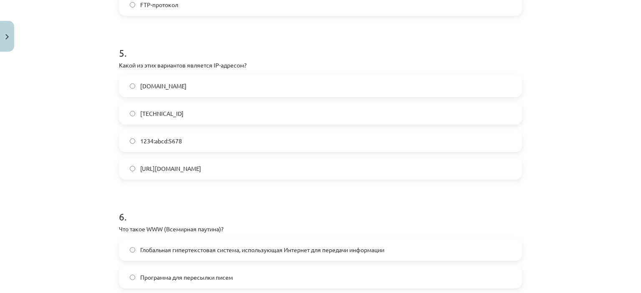
scroll to position [749, 0]
click at [189, 139] on label "1234:abcd:5678" at bounding box center [320, 140] width 401 height 21
click at [211, 120] on label "[TECHNICAL_ID]" at bounding box center [320, 115] width 401 height 21
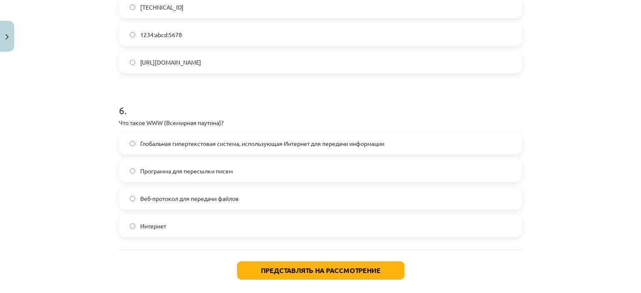
scroll to position [860, 0]
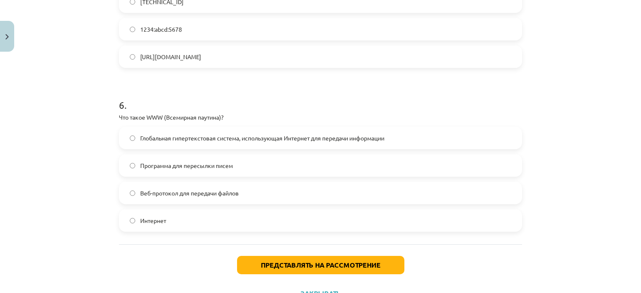
click at [221, 189] on font "Веб-протокол для передачи файлов" at bounding box center [189, 193] width 98 height 8
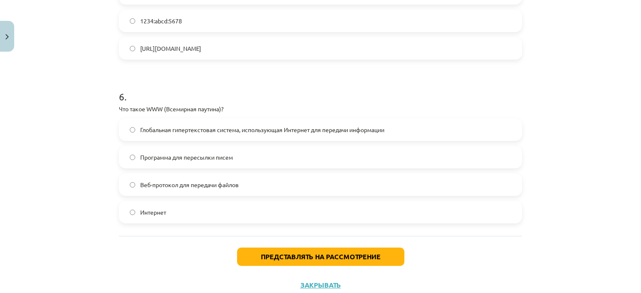
scroll to position [876, 0]
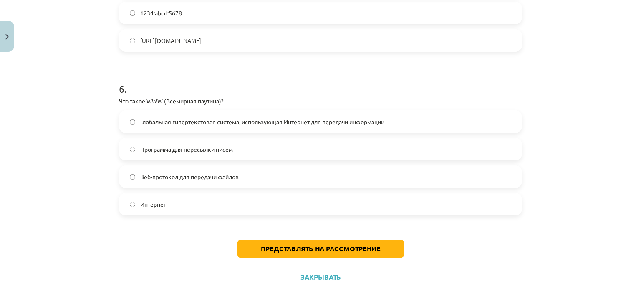
click at [212, 204] on label "Интернет" at bounding box center [320, 204] width 401 height 21
click at [233, 127] on label "Глобальная гипертекстовая система, использующая Интернет для передачи информации" at bounding box center [320, 121] width 401 height 21
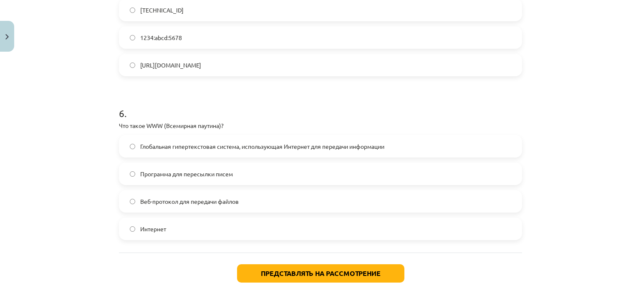
scroll to position [895, 0]
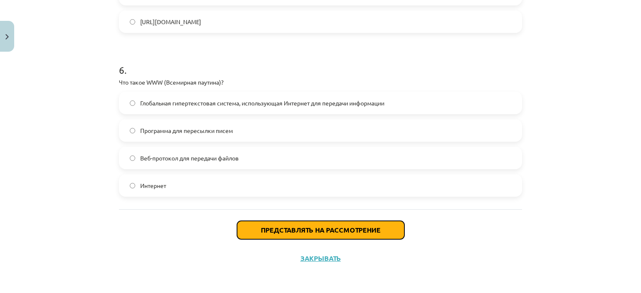
click at [299, 230] on font "Представлять на рассмотрение" at bounding box center [321, 230] width 120 height 9
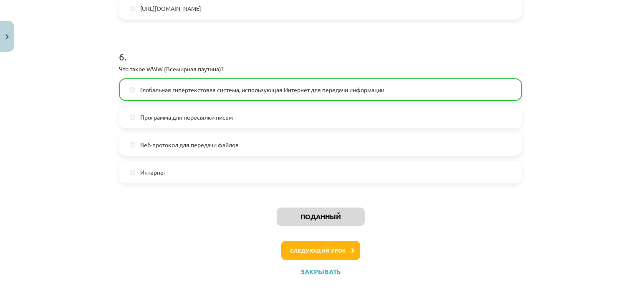
scroll to position [921, 0]
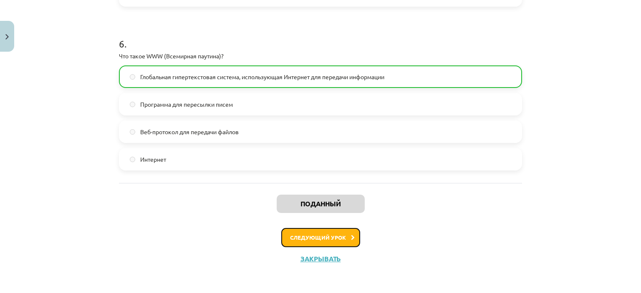
click at [329, 232] on button "Следующий урок" at bounding box center [320, 237] width 79 height 19
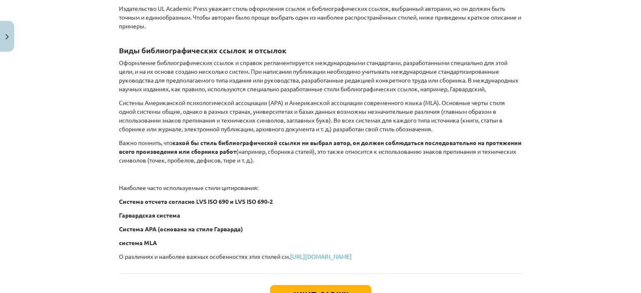
scroll to position [416, 0]
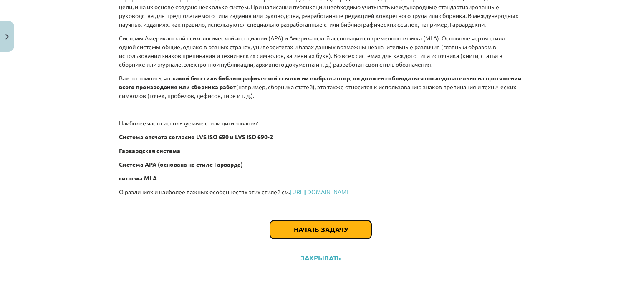
click at [329, 232] on font "Начать задачу" at bounding box center [321, 229] width 54 height 9
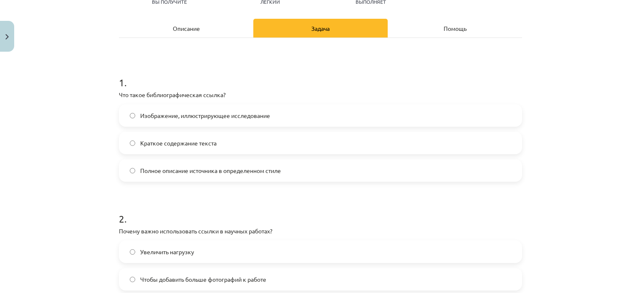
scroll to position [103, 0]
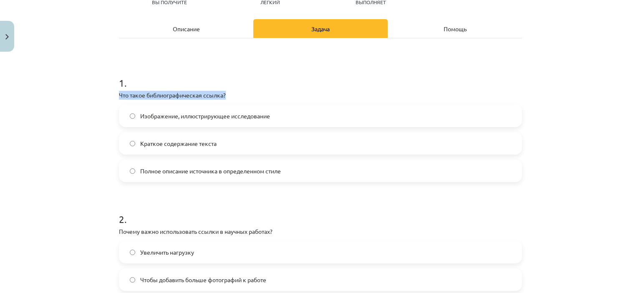
drag, startPoint x: 116, startPoint y: 97, endPoint x: 246, endPoint y: 94, distance: 130.2
click at [246, 94] on p "Что такое библиографическая ссылка?" at bounding box center [320, 95] width 403 height 9
click at [214, 168] on font "Полное описание источника в определенном стиле" at bounding box center [210, 171] width 141 height 8
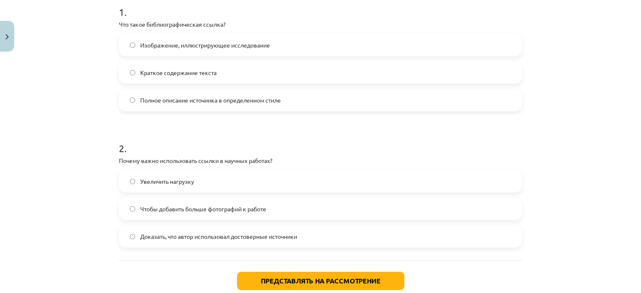
scroll to position [175, 0]
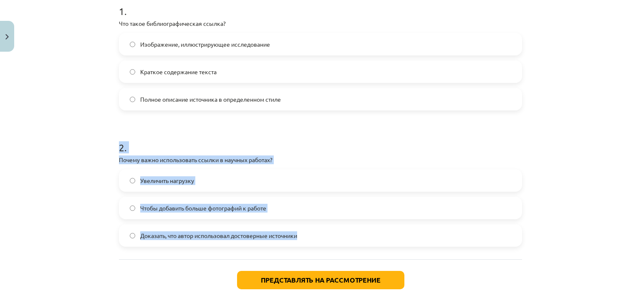
drag, startPoint x: 113, startPoint y: 146, endPoint x: 395, endPoint y: 227, distance: 293.0
click at [395, 227] on div "2 XP Вы получите Легкий 1450 выполняет Описание Задача Помощь 1 . Что такое биб…" at bounding box center [320, 101] width 413 height 443
copy div "2 . Почему важно использовать ссылки в научных работах? Увеличить нагрузку Чтоб…"
click at [357, 233] on label "Доказать, что автор использовал достоверные источники" at bounding box center [320, 235] width 401 height 21
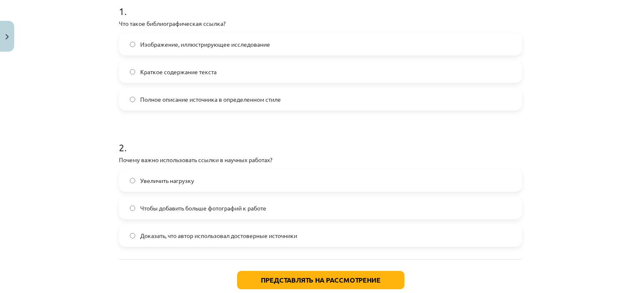
scroll to position [225, 0]
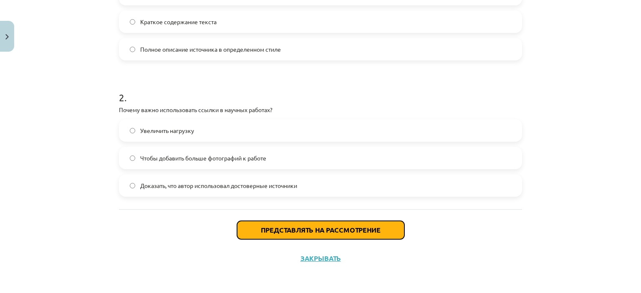
click at [357, 233] on font "Представлять на рассмотрение" at bounding box center [321, 230] width 120 height 9
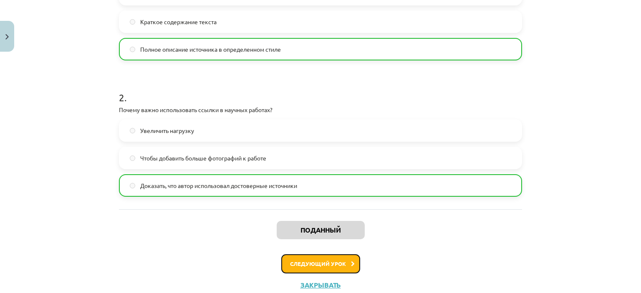
click at [300, 260] on button "Следующий урок" at bounding box center [320, 264] width 79 height 19
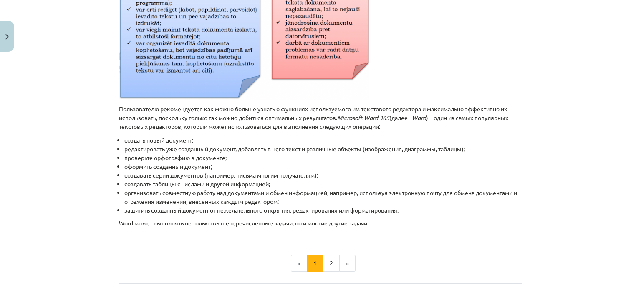
scroll to position [418, 0]
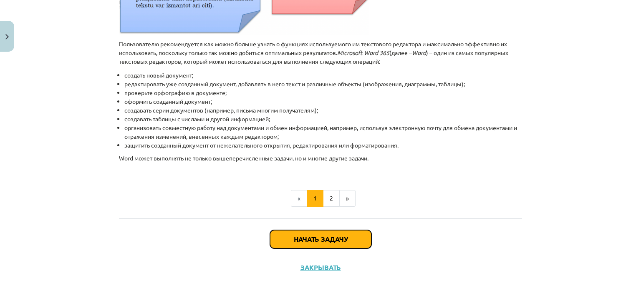
click at [312, 236] on button "Начать задачу" at bounding box center [320, 239] width 101 height 18
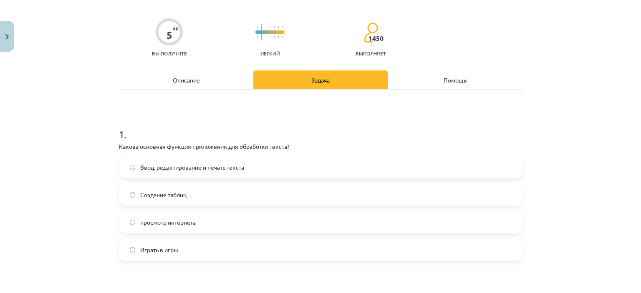
scroll to position [55, 0]
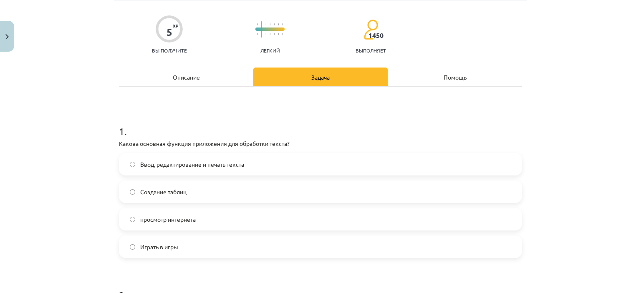
click at [309, 156] on label "Ввод, редактирование и печать текста" at bounding box center [320, 164] width 401 height 21
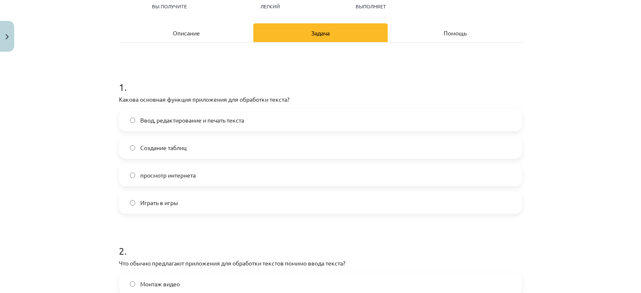
scroll to position [99, 0]
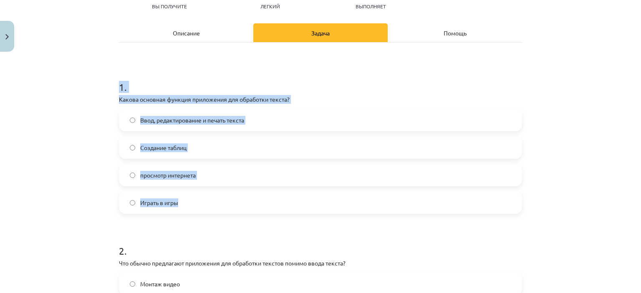
drag, startPoint x: 116, startPoint y: 86, endPoint x: 193, endPoint y: 194, distance: 132.6
click at [193, 194] on div "1 . Какова основная функция приложения для обработки текста? Ввод, редактирован…" at bounding box center [320, 140] width 403 height 147
copy div "1 . Какова основная функция приложения для обработки текста? Ввод, редактирован…"
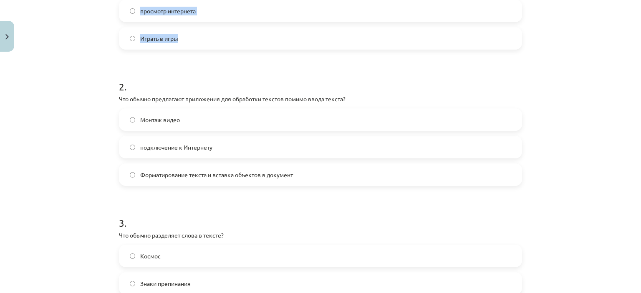
scroll to position [277, 0]
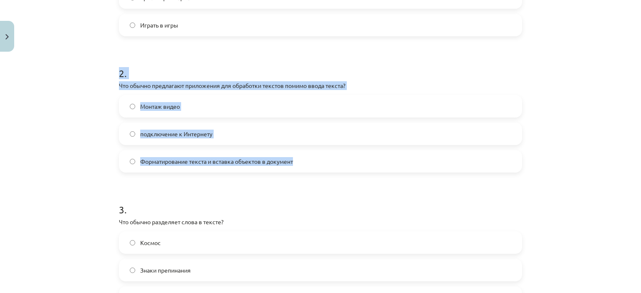
drag, startPoint x: 113, startPoint y: 70, endPoint x: 314, endPoint y: 154, distance: 217.1
click at [314, 154] on div "5 XP Вы получите Легкий 1450 выполняет Описание Задача Помощь 1 . Какова основн…" at bounding box center [320, 259] width 413 height 962
click at [44, 60] on div "Тема исследования: Информатика - учебный материал для 1-го теста 10-го класса #…" at bounding box center [320, 146] width 641 height 293
drag, startPoint x: 116, startPoint y: 70, endPoint x: 358, endPoint y: 159, distance: 258.6
click at [358, 159] on div "2 . Что обычно предлагают приложения для обработки текстов помимо ввода текста?…" at bounding box center [320, 113] width 403 height 120
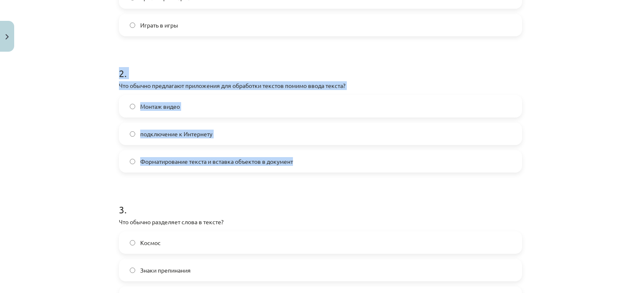
copy div "2 . Что обычно предлагают приложения для обработки текстов помимо ввода текста?…"
click at [129, 167] on label "Форматирование текста и вставка объектов в документ" at bounding box center [320, 161] width 401 height 21
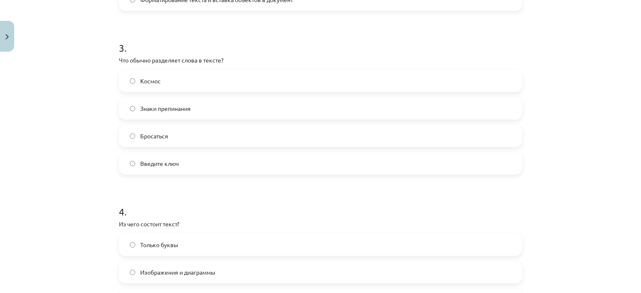
scroll to position [441, 0]
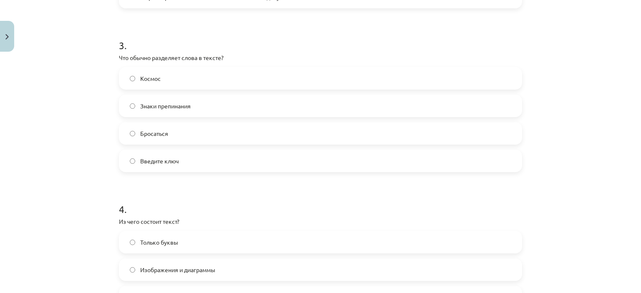
click at [129, 167] on label "Введите ключ" at bounding box center [320, 161] width 401 height 21
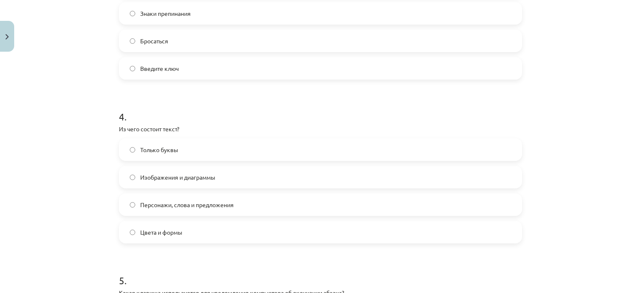
scroll to position [536, 0]
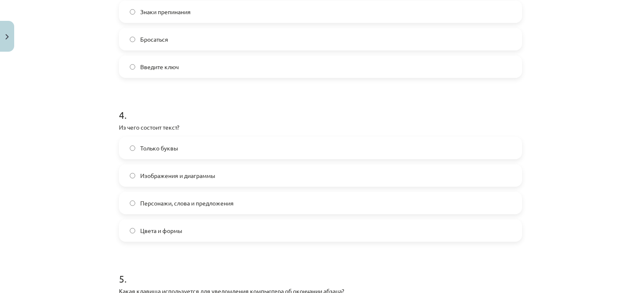
click at [174, 145] on font "Только буквы" at bounding box center [159, 148] width 38 height 8
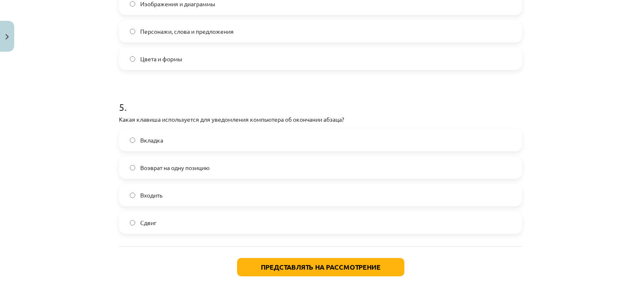
scroll to position [708, 0]
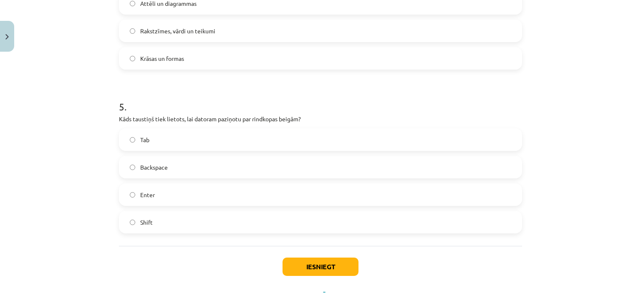
click at [162, 190] on label "Enter" at bounding box center [320, 194] width 401 height 21
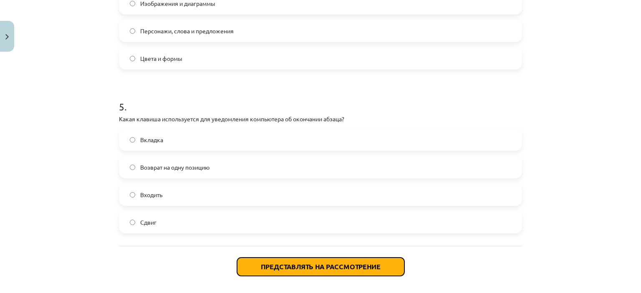
click at [337, 268] on font "Представлять на рассмотрение" at bounding box center [321, 266] width 120 height 9
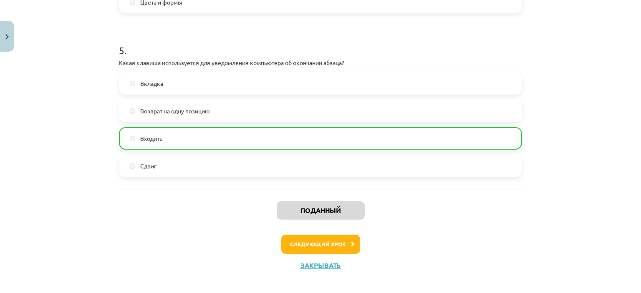
scroll to position [769, 0]
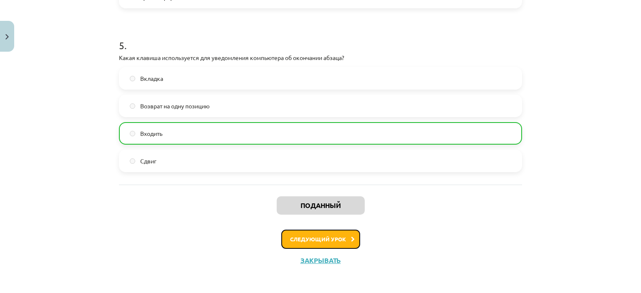
click at [325, 237] on font "Следующий урок" at bounding box center [318, 239] width 56 height 7
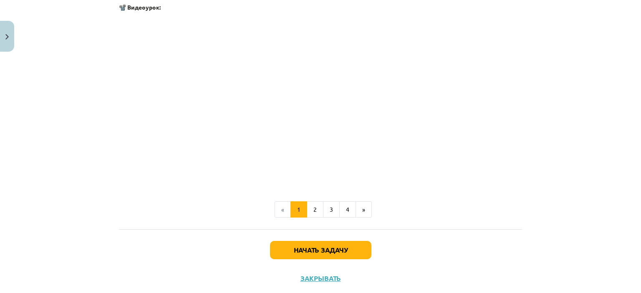
scroll to position [1699, 0]
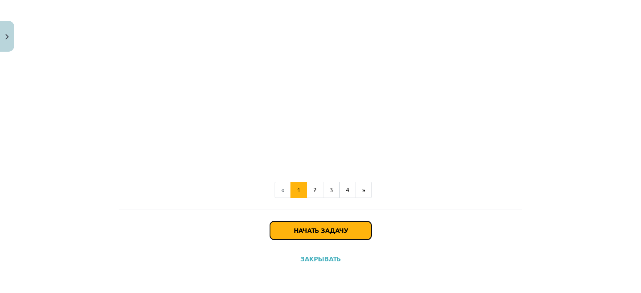
click at [316, 228] on font "Начать задачу" at bounding box center [321, 230] width 54 height 9
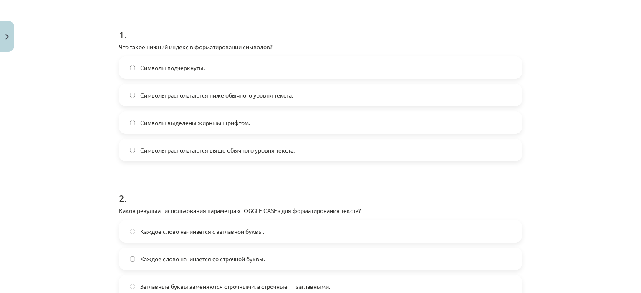
scroll to position [153, 0]
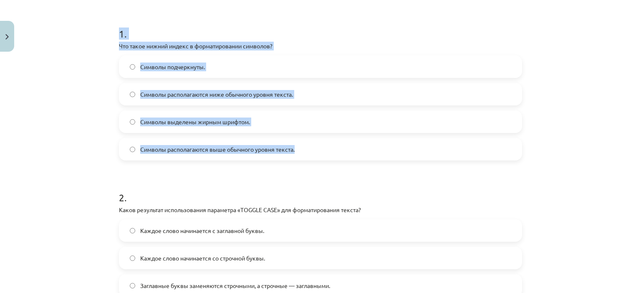
drag, startPoint x: 115, startPoint y: 31, endPoint x: 316, endPoint y: 150, distance: 233.3
click at [316, 150] on div "1 . Что такое нижний индекс в форматировании символов? Символы подчеркнуты. Сим…" at bounding box center [320, 86] width 403 height 147
click at [125, 146] on label "Символы располагаются выше обычного уровня текста." at bounding box center [320, 149] width 401 height 21
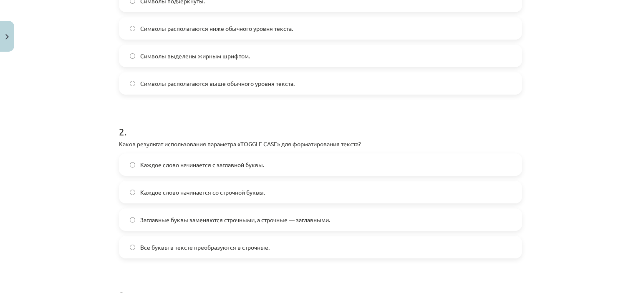
scroll to position [220, 0]
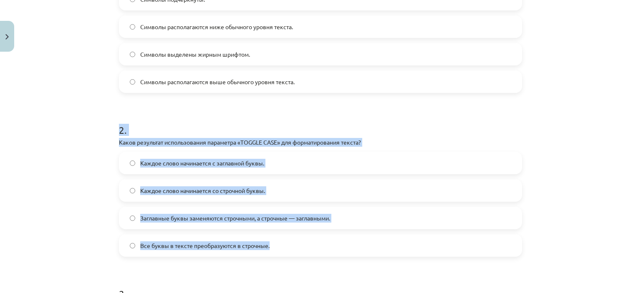
drag, startPoint x: 116, startPoint y: 125, endPoint x: 306, endPoint y: 232, distance: 218.2
click at [306, 232] on div "2 . Каков результат использования параметра «TOGGLE CASE» для форматирования те…" at bounding box center [320, 183] width 403 height 147
click at [126, 212] on label "Заглавные буквы заменяются строчными, а строчные — заглавными." at bounding box center [320, 218] width 401 height 21
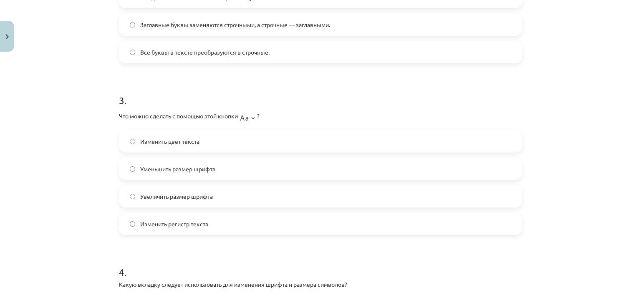
scroll to position [416, 0]
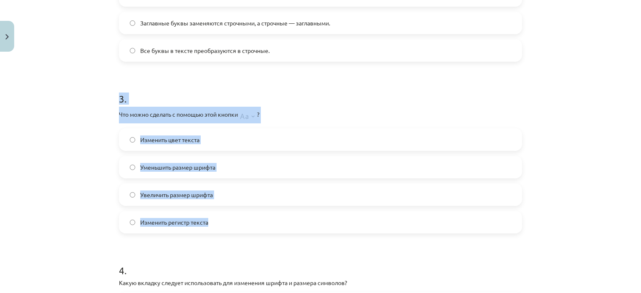
drag, startPoint x: 117, startPoint y: 95, endPoint x: 238, endPoint y: 229, distance: 180.8
click at [238, 229] on div "3 . Что можно сделать с помощью этой кнопки ? Изменить цвет текста Уменьшить ра…" at bounding box center [320, 155] width 403 height 155
click at [274, 181] on div "Изменить цвет текста Уменьшить размер шрифта Увеличить размер шрифта Изменить р…" at bounding box center [320, 181] width 403 height 105
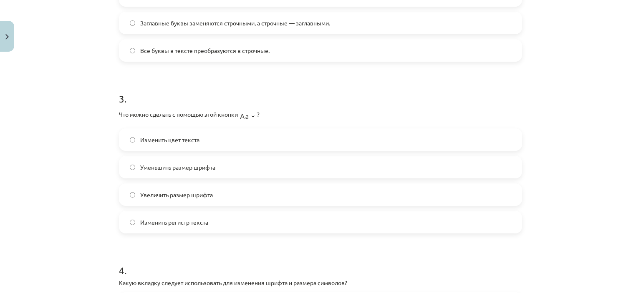
click at [247, 147] on label "Изменить цвет текста" at bounding box center [320, 139] width 401 height 21
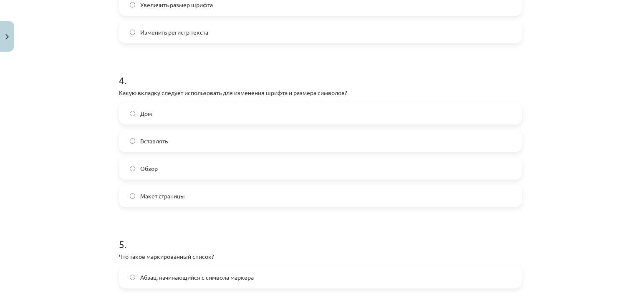
scroll to position [602, 0]
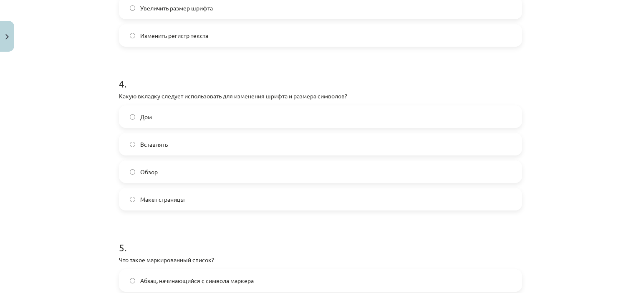
click at [140, 172] on font "Обзор" at bounding box center [149, 172] width 18 height 8
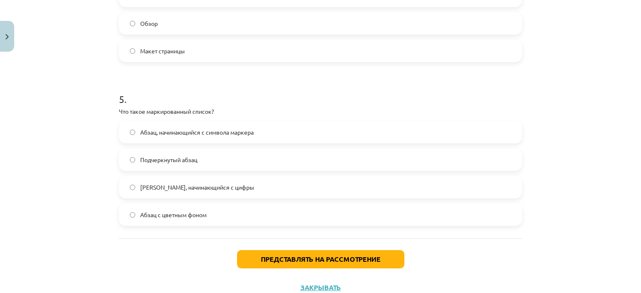
scroll to position [751, 0]
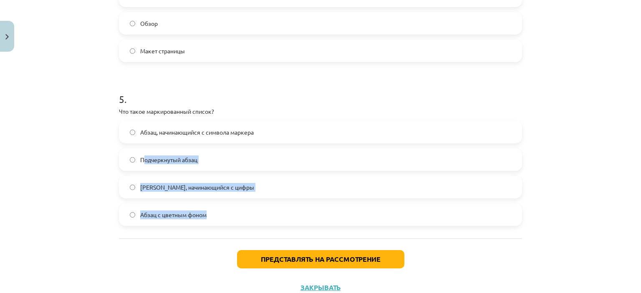
drag, startPoint x: 139, startPoint y: 168, endPoint x: 242, endPoint y: 251, distance: 131.7
click at [227, 191] on label "[PERSON_NAME], начинающийся с цифры" at bounding box center [320, 187] width 401 height 21
drag, startPoint x: 227, startPoint y: 191, endPoint x: 247, endPoint y: 258, distance: 70.4
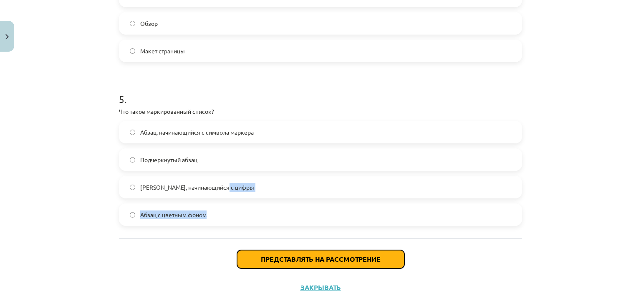
click at [247, 258] on button "Представлять на рассмотрение" at bounding box center [320, 259] width 167 height 18
click at [272, 257] on font "Представлять на рассмотрение" at bounding box center [321, 259] width 120 height 9
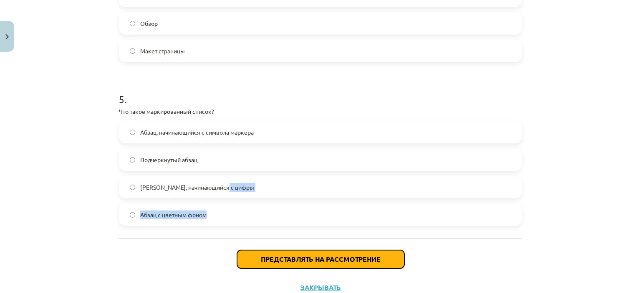
click at [272, 257] on font "Представлять на рассмотрение" at bounding box center [321, 259] width 120 height 9
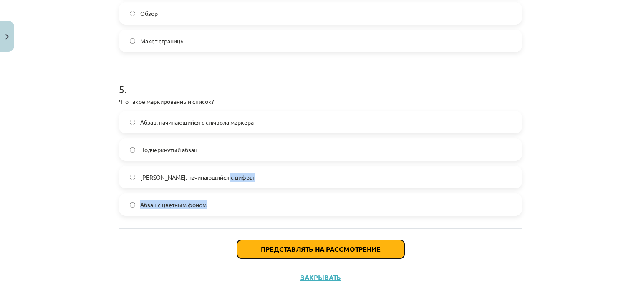
scroll to position [759, 0]
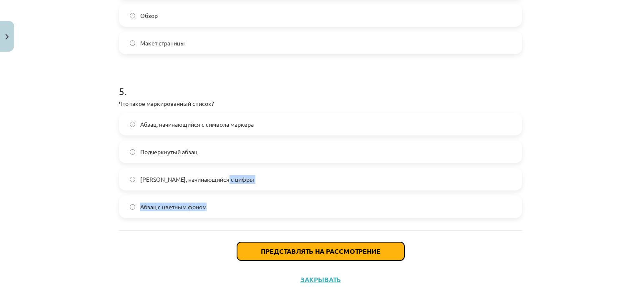
click at [272, 257] on button "Представлять на рассмотрение" at bounding box center [320, 251] width 167 height 18
click at [275, 250] on font "Представлять на рассмотрение" at bounding box center [321, 251] width 120 height 9
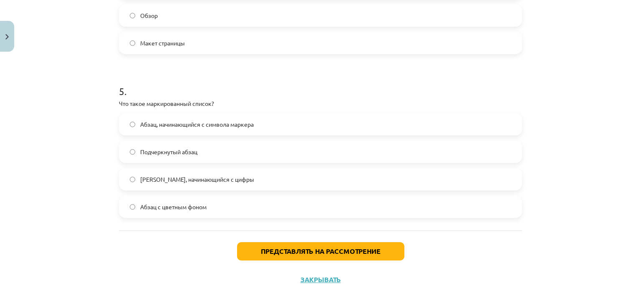
click at [54, 179] on div "Тема исследования: Информатика - учебный материал для 1-го теста 10-го класса #…" at bounding box center [320, 146] width 641 height 293
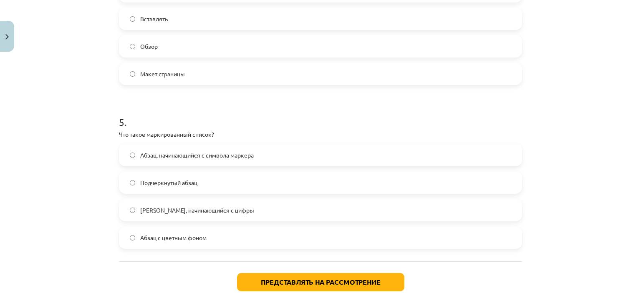
scroll to position [780, 0]
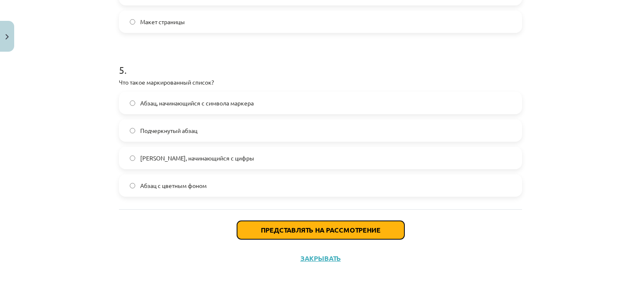
click at [280, 234] on button "Представлять на рассмотрение" at bounding box center [320, 230] width 167 height 18
drag, startPoint x: 280, startPoint y: 234, endPoint x: 265, endPoint y: 225, distance: 17.4
click at [265, 225] on button "Представлять на рассмотрение" at bounding box center [320, 230] width 167 height 18
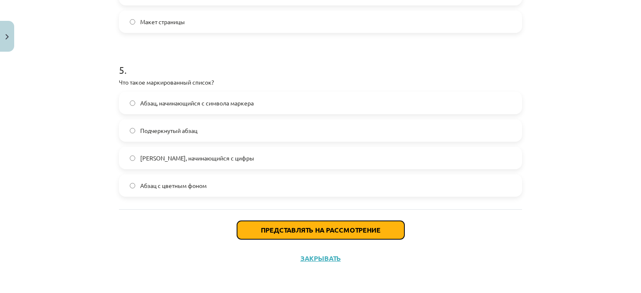
click at [265, 225] on button "Представлять на рассмотрение" at bounding box center [320, 230] width 167 height 18
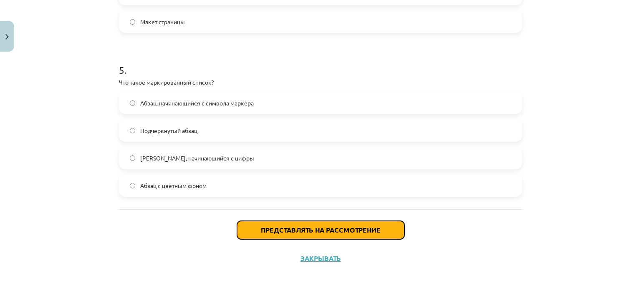
click at [265, 225] on button "Представлять на рассмотрение" at bounding box center [320, 230] width 167 height 18
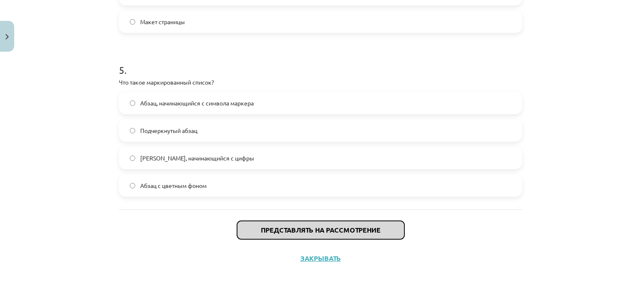
click at [265, 225] on button "Представлять на рассмотрение" at bounding box center [320, 230] width 167 height 18
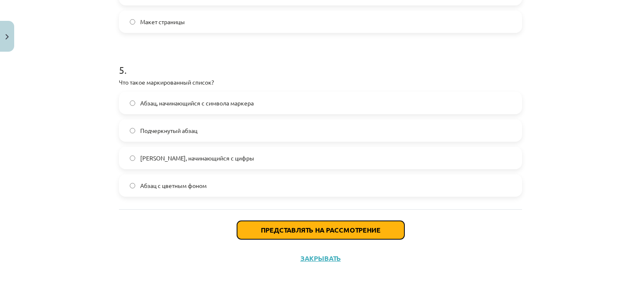
click at [265, 225] on button "Представлять на рассмотрение" at bounding box center [320, 230] width 167 height 18
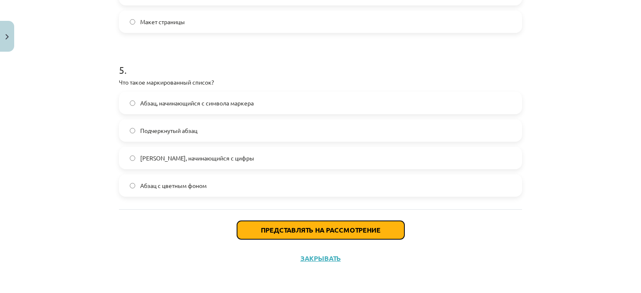
click at [265, 225] on button "Представлять на рассмотрение" at bounding box center [320, 230] width 167 height 18
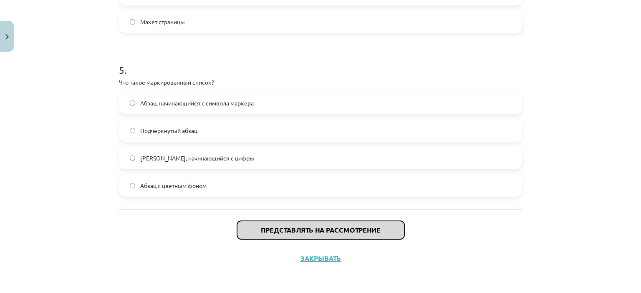
click at [265, 225] on button "Представлять на рассмотрение" at bounding box center [320, 230] width 167 height 18
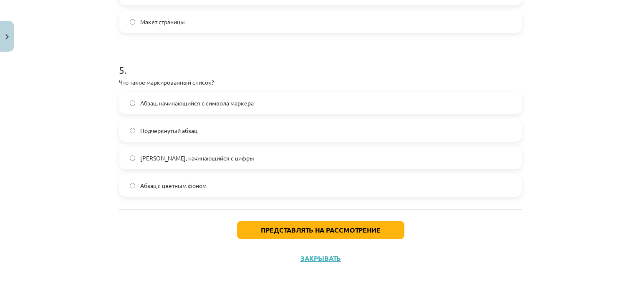
click at [265, 248] on div "Представлять на рассмотрение Закрывать" at bounding box center [320, 238] width 403 height 58
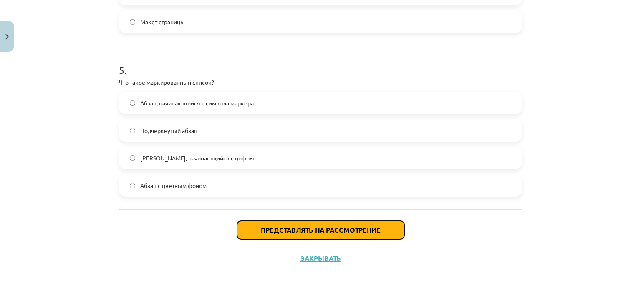
click at [310, 234] on button "Представлять на рассмотрение" at bounding box center [320, 230] width 167 height 18
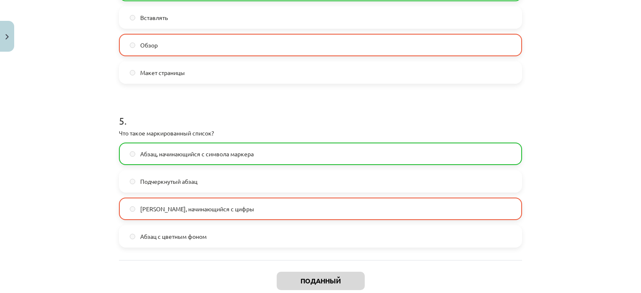
scroll to position [807, 0]
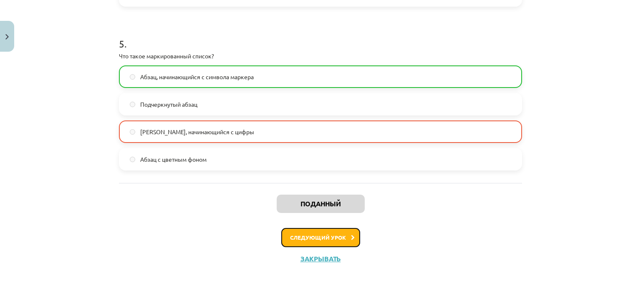
click at [332, 241] on button "Следующий урок" at bounding box center [320, 237] width 79 height 19
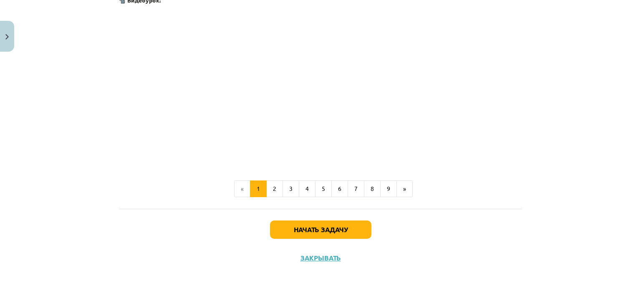
scroll to position [1812, 0]
click at [334, 222] on button "Начать задачу" at bounding box center [320, 230] width 101 height 18
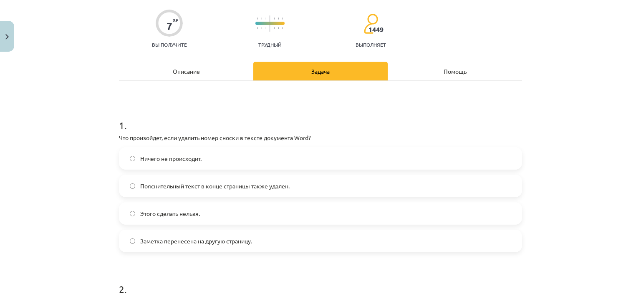
scroll to position [63, 0]
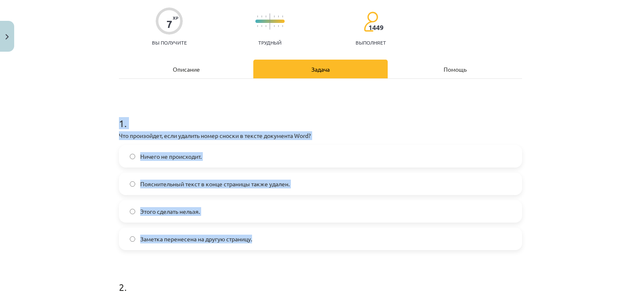
drag, startPoint x: 113, startPoint y: 116, endPoint x: 272, endPoint y: 226, distance: 193.2
click at [133, 182] on label "Пояснительный текст в конце страницы также удален." at bounding box center [320, 184] width 401 height 21
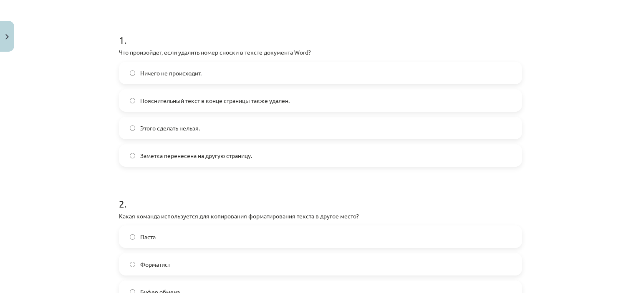
scroll to position [152, 0]
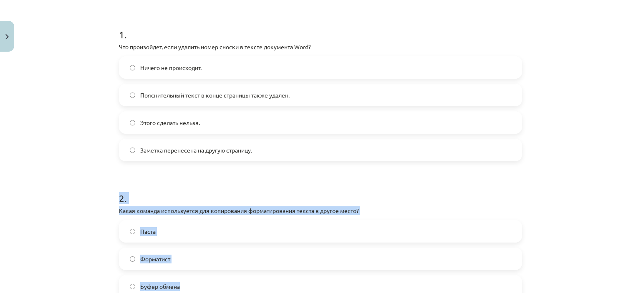
drag, startPoint x: 110, startPoint y: 195, endPoint x: 233, endPoint y: 273, distance: 146.0
click at [233, 273] on div "Тема исследования: Информатика - учебный материал для 1-го теста 10-го класса #…" at bounding box center [320, 146] width 641 height 293
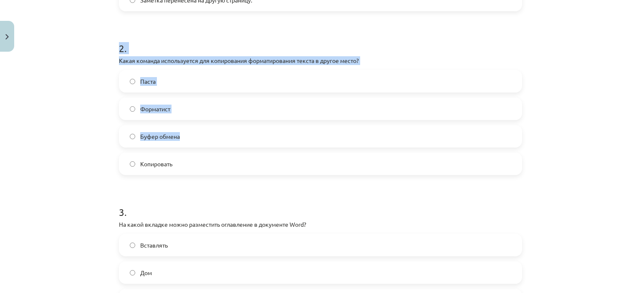
scroll to position [302, 0]
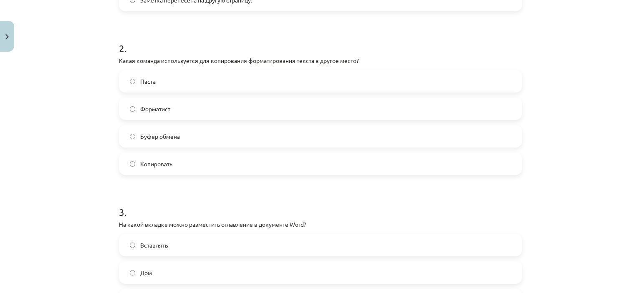
click at [12, 169] on div "Тема исследования: Информатика - учебный материал для 1-го теста 10-го класса #…" at bounding box center [320, 146] width 641 height 293
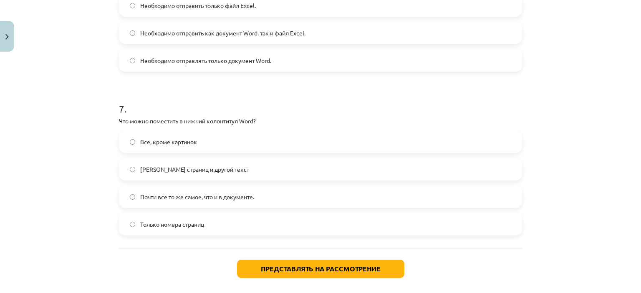
scroll to position [1045, 0]
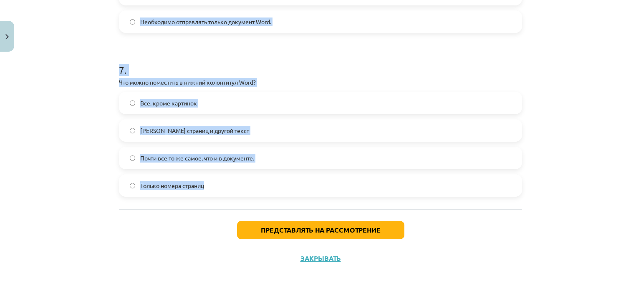
drag, startPoint x: 115, startPoint y: 45, endPoint x: 214, endPoint y: 187, distance: 172.2
click at [101, 171] on div "Тема исследования: Информатика - учебный материал для 1-го теста 10-го класса #…" at bounding box center [320, 146] width 641 height 293
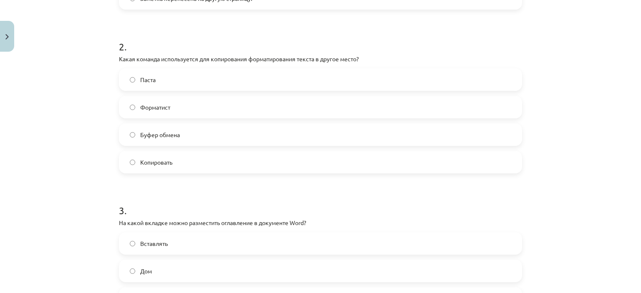
scroll to position [304, 0]
click at [177, 162] on label "Копировать" at bounding box center [320, 162] width 401 height 21
click at [247, 141] on label "Буфер обмена" at bounding box center [320, 134] width 401 height 21
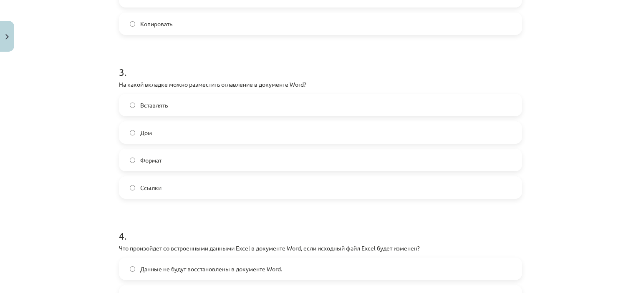
click at [227, 161] on label "Формат" at bounding box center [320, 160] width 401 height 21
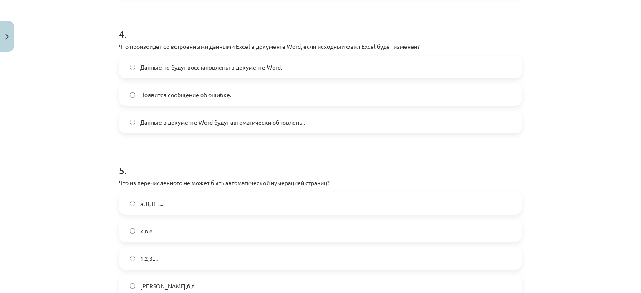
scroll to position [644, 0]
click at [166, 96] on font "Появится сообщение об ошибке." at bounding box center [185, 95] width 91 height 8
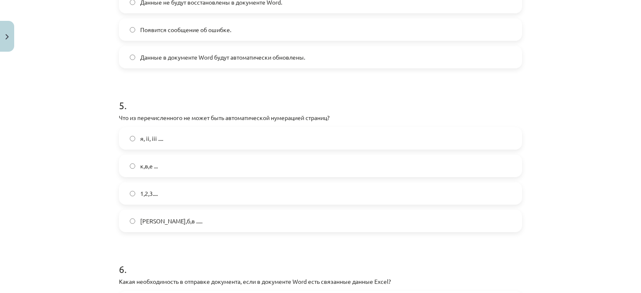
scroll to position [710, 0]
click at [187, 58] on font "Данные в документе Word будут автоматически обновлены." at bounding box center [222, 57] width 165 height 8
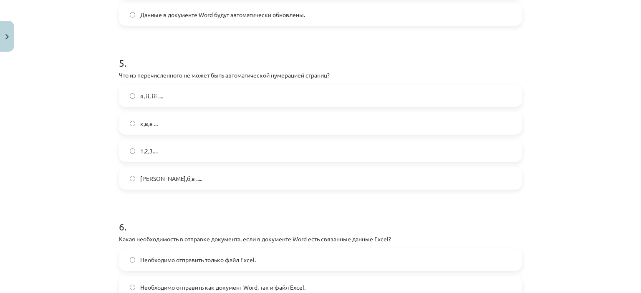
scroll to position [738, 0]
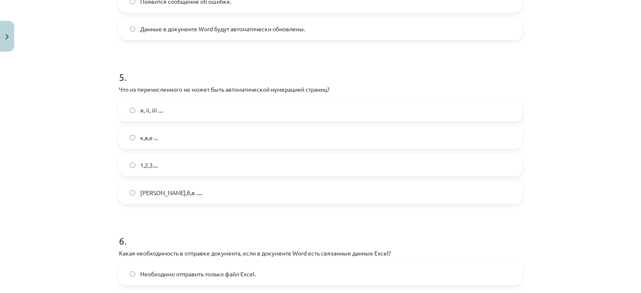
click at [292, 63] on h1 "5 ." at bounding box center [320, 70] width 403 height 26
click at [255, 68] on h1 "5 ." at bounding box center [320, 70] width 403 height 26
click at [250, 88] on font "Что из перечисленного не может быть автоматической нумерацией страниц?" at bounding box center [224, 90] width 211 height 8
drag, startPoint x: 250, startPoint y: 88, endPoint x: 362, endPoint y: 82, distance: 112.0
click at [362, 82] on div "5 . Что из перечисленного не может быть автоматической нумерацией страниц? я, i…" at bounding box center [320, 130] width 403 height 147
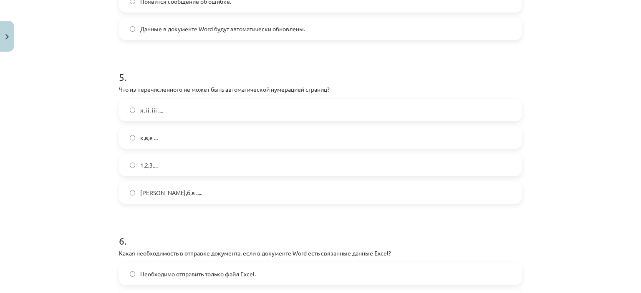
click at [605, 18] on div "Тема исследования: Информатика - учебный материал для 1-го теста 10-го класса #…" at bounding box center [320, 146] width 641 height 293
click at [172, 141] on label "q,w,e ..." at bounding box center [320, 137] width 401 height 21
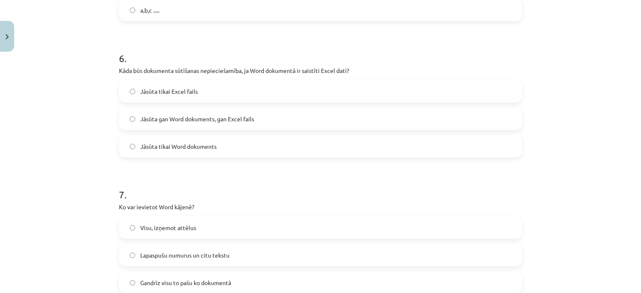
scroll to position [920, 0]
click at [174, 127] on label "Jāsūta gan Word dokuments, gan Excel fails" at bounding box center [320, 119] width 401 height 21
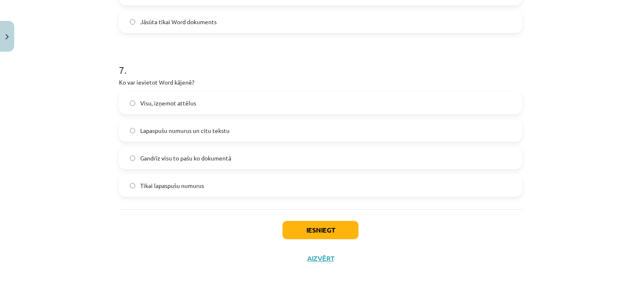
click at [190, 133] on span "Lapaspušu numurus un citu tekstu" at bounding box center [184, 130] width 89 height 9
click at [301, 228] on button "Iesniegt" at bounding box center [320, 230] width 76 height 18
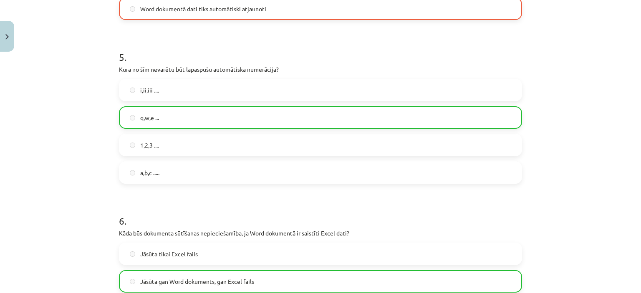
scroll to position [789, 0]
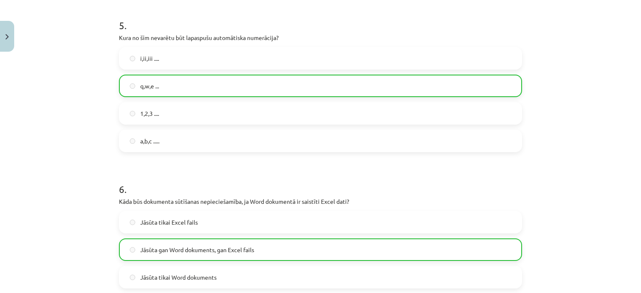
drag, startPoint x: 318, startPoint y: 197, endPoint x: 347, endPoint y: 171, distance: 39.0
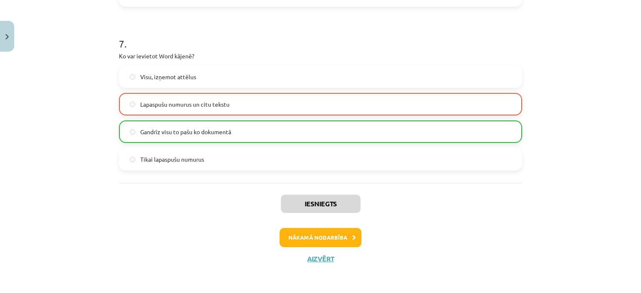
scroll to position [1071, 0]
drag, startPoint x: 347, startPoint y: 171, endPoint x: 320, endPoint y: 238, distance: 71.9
click at [320, 238] on button "Nākamā nodarbība" at bounding box center [321, 237] width 82 height 19
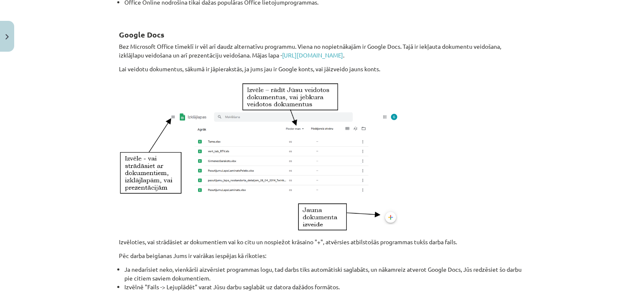
scroll to position [512, 0]
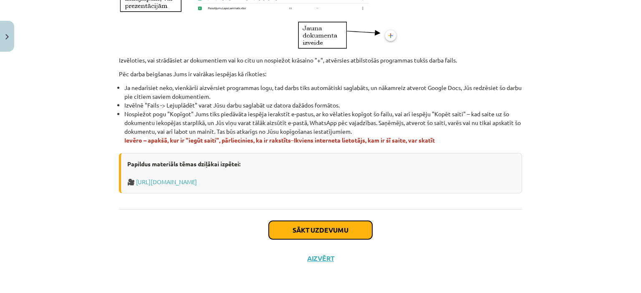
click at [291, 233] on button "Sākt uzdevumu" at bounding box center [320, 230] width 103 height 18
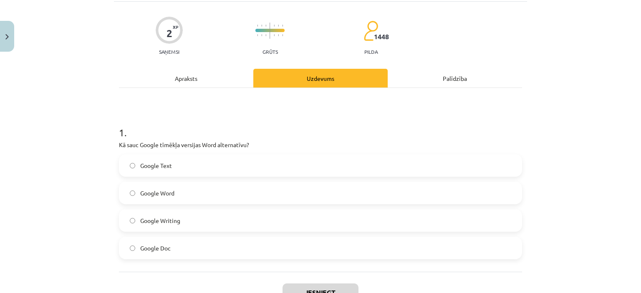
scroll to position [116, 0]
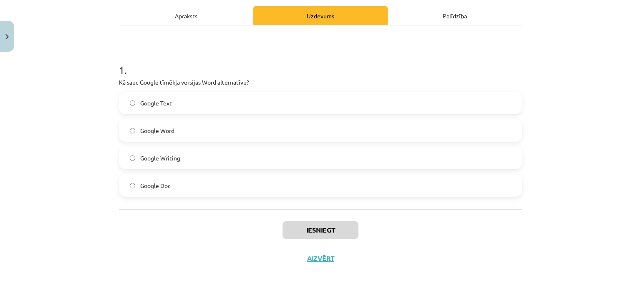
click at [166, 139] on label "Google Word" at bounding box center [320, 130] width 401 height 21
click at [166, 186] on span "Google Doc" at bounding box center [155, 185] width 30 height 9
click at [338, 229] on button "Iesniegt" at bounding box center [320, 230] width 76 height 18
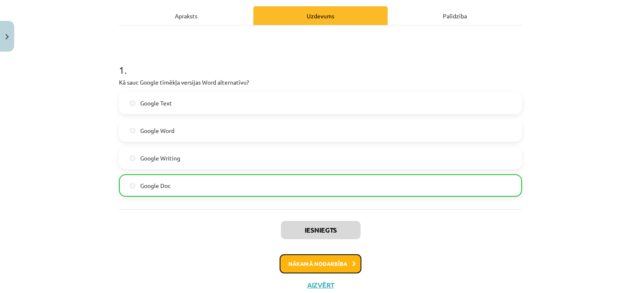
click at [317, 266] on button "Nākamā nodarbība" at bounding box center [321, 264] width 82 height 19
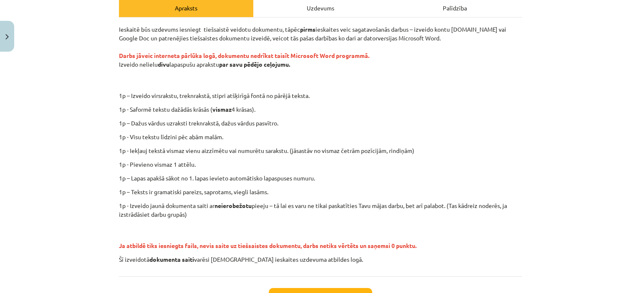
scroll to position [125, 0]
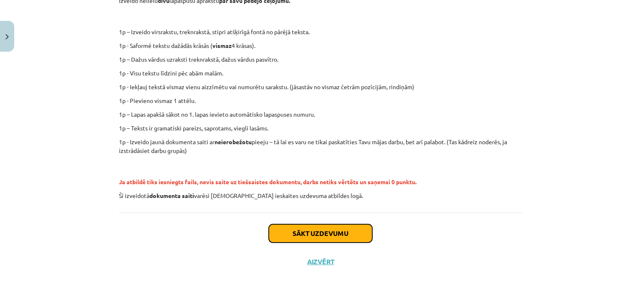
click at [320, 228] on button "Sākt uzdevumu" at bounding box center [320, 233] width 103 height 18
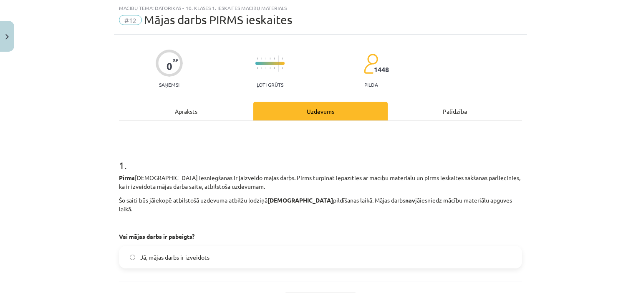
scroll to position [78, 0]
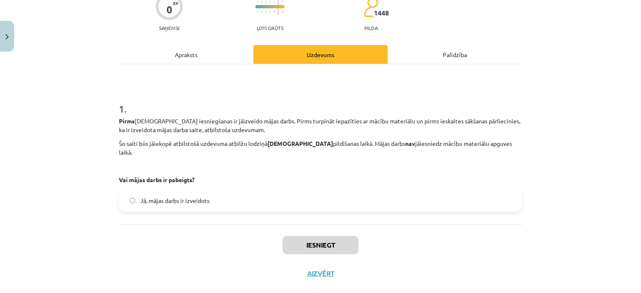
click at [239, 190] on label "Jā, mājas darbs ir izveidots" at bounding box center [320, 200] width 401 height 21
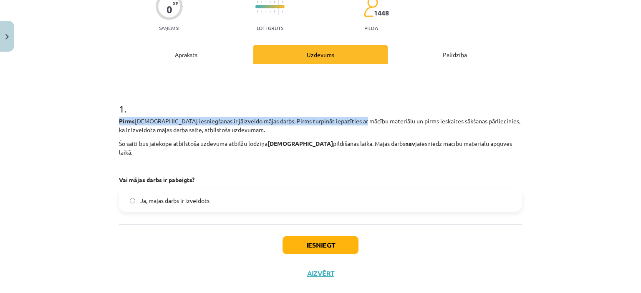
drag, startPoint x: 112, startPoint y: 117, endPoint x: 348, endPoint y: 121, distance: 235.3
click at [348, 123] on div "0 XP Saņemsi Ļoti grūts 1448 pilda Apraksts Uzdevums Palīdzība 1 . Pirms ieskai…" at bounding box center [320, 133] width 413 height 310
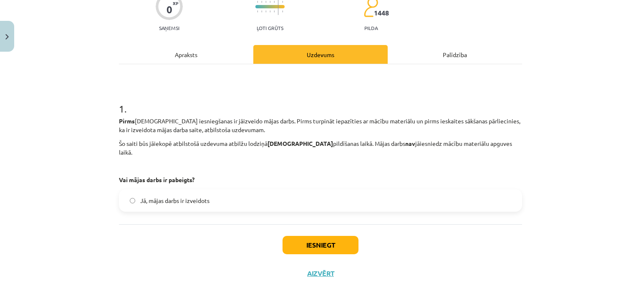
click at [574, 104] on div "Mācību tēma: Datorikas - 10. klases 1. ieskaites mācību materiāls #12 Mājas dar…" at bounding box center [320, 146] width 641 height 293
click at [435, 117] on p "Pirms ieskaites iesniegšanas ir jāizveido mājas darbs. Pirms turpināt iepazītie…" at bounding box center [320, 126] width 403 height 18
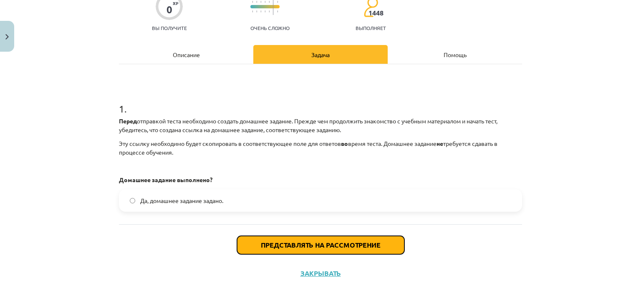
click at [312, 247] on font "Представлять на рассмотрение" at bounding box center [321, 245] width 120 height 9
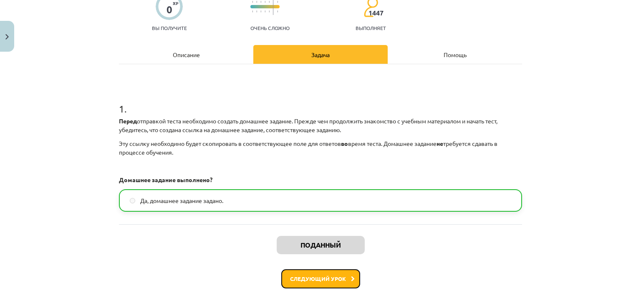
click at [329, 283] on button "Следующий урок" at bounding box center [320, 279] width 79 height 19
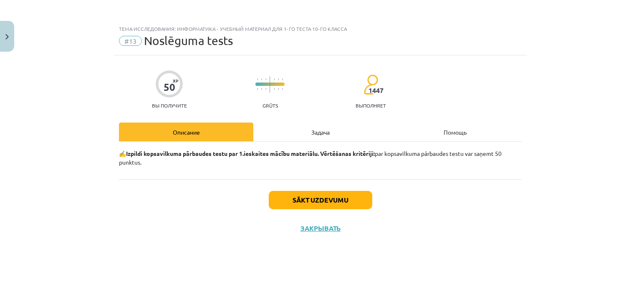
scroll to position [0, 0]
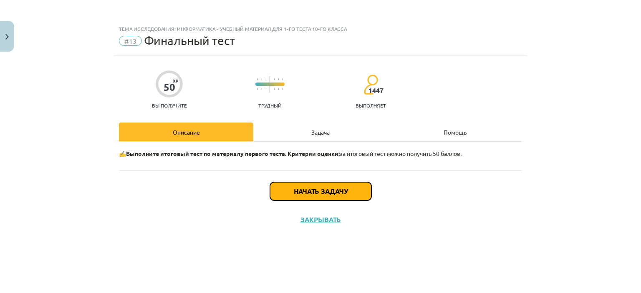
click at [320, 185] on button "Начать задачу" at bounding box center [320, 191] width 101 height 18
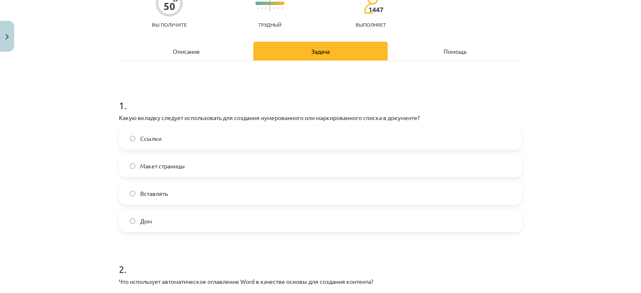
scroll to position [83, 0]
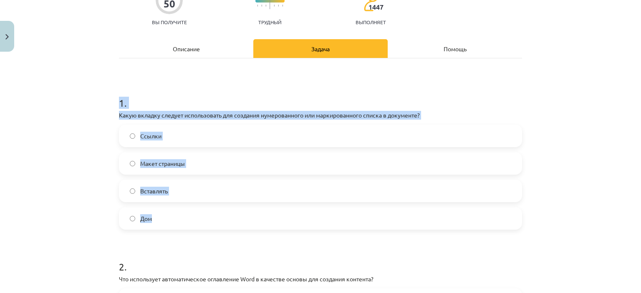
drag, startPoint x: 116, startPoint y: 94, endPoint x: 187, endPoint y: 215, distance: 140.0
click at [187, 215] on div "1 . Какую вкладку следует использовать для создания нумерованного или маркирова…" at bounding box center [320, 156] width 403 height 147
click at [159, 225] on label "Дом" at bounding box center [320, 218] width 401 height 21
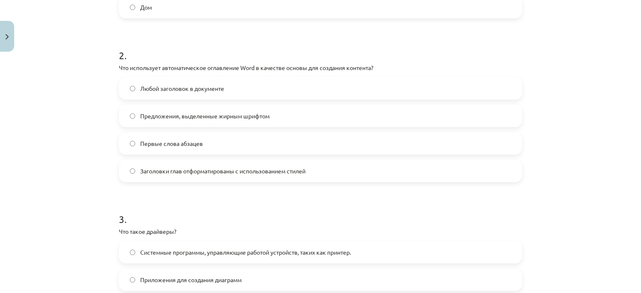
scroll to position [330, 0]
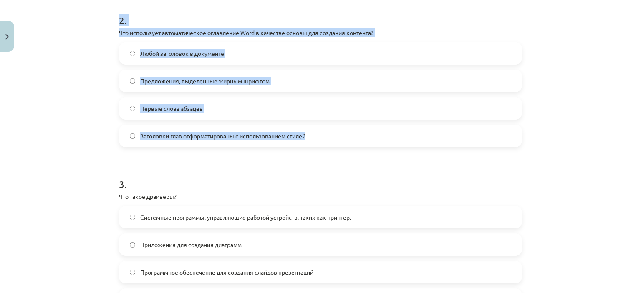
drag, startPoint x: 112, startPoint y: 11, endPoint x: 325, endPoint y: 138, distance: 247.4
click at [135, 138] on label "Заголовки глав отформатированы с использованием стилей" at bounding box center [320, 136] width 401 height 21
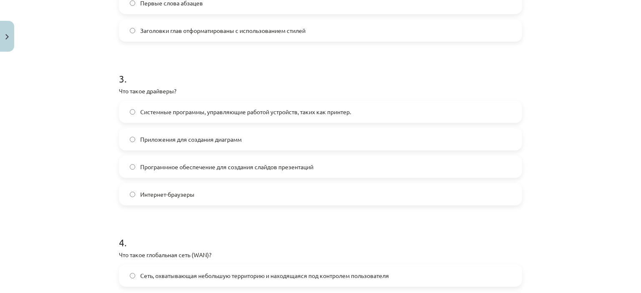
scroll to position [440, 0]
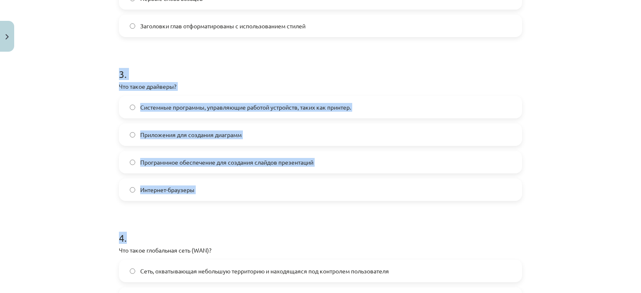
drag, startPoint x: 112, startPoint y: 76, endPoint x: 217, endPoint y: 213, distance: 172.8
click at [125, 110] on label "Системные программы, управляющие работой устройств, таких как принтер." at bounding box center [320, 107] width 401 height 21
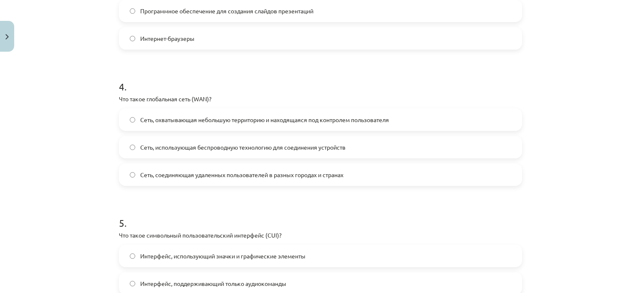
scroll to position [597, 0]
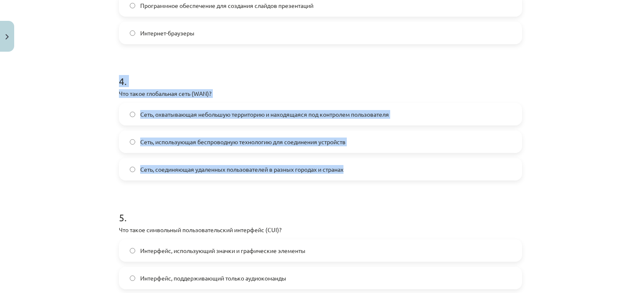
drag, startPoint x: 115, startPoint y: 81, endPoint x: 374, endPoint y: 171, distance: 274.5
click at [129, 164] on label "Сеть, соединяющая удаленных пользователей в разных городах и странах" at bounding box center [320, 169] width 401 height 21
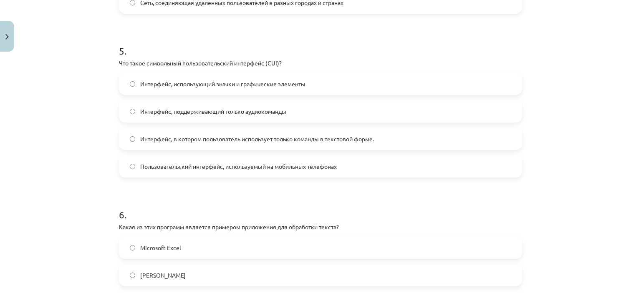
scroll to position [764, 0]
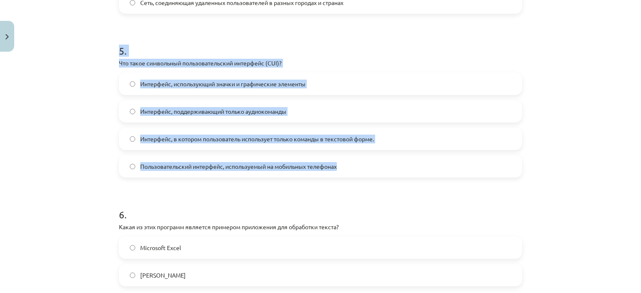
drag, startPoint x: 112, startPoint y: 45, endPoint x: 345, endPoint y: 166, distance: 262.8
click at [345, 166] on div "50 XP Вы получите Трудный 1447 выполняет Описание Задача Помощь 1 . Какую вклад…" at bounding box center [320, 189] width 413 height 1794
click at [142, 131] on label "Интерфейс, в котором пользователь использует только команды в текстовой форме." at bounding box center [320, 139] width 401 height 21
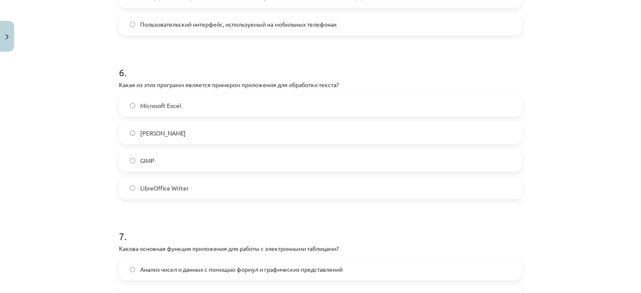
scroll to position [907, 0]
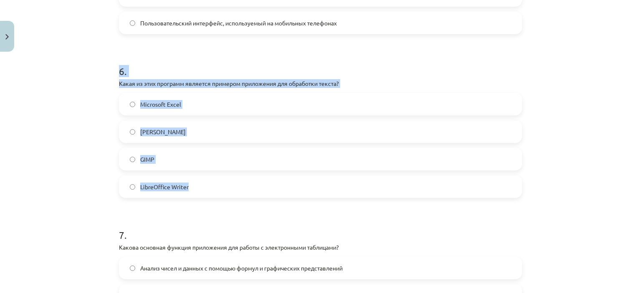
drag, startPoint x: 113, startPoint y: 73, endPoint x: 194, endPoint y: 185, distance: 138.4
click at [194, 185] on div "50 XP Вы получите Трудный 1447 выполняет Описание Задача Помощь 1 . Какую вклад…" at bounding box center [320, 45] width 413 height 1794
click at [228, 184] on label "LibreOffice Writer" at bounding box center [320, 186] width 401 height 21
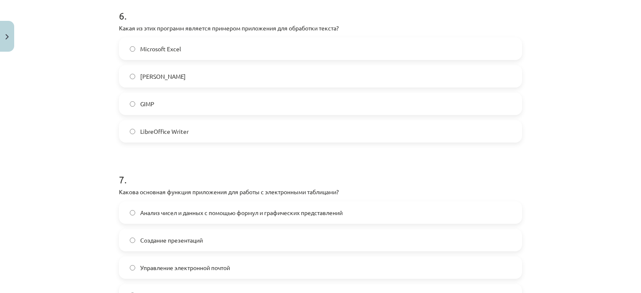
scroll to position [1021, 0]
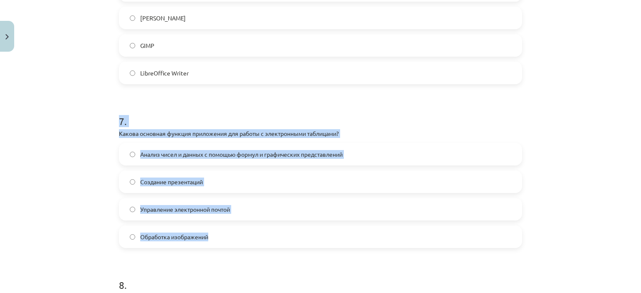
drag, startPoint x: 116, startPoint y: 120, endPoint x: 240, endPoint y: 225, distance: 163.2
click at [240, 225] on div "7 . Какова основная функция приложения для работы с электронными таблицами? Ана…" at bounding box center [320, 174] width 403 height 147
click at [125, 161] on label "Анализ чисел и данных с помощью формул и графических представлений" at bounding box center [320, 154] width 401 height 21
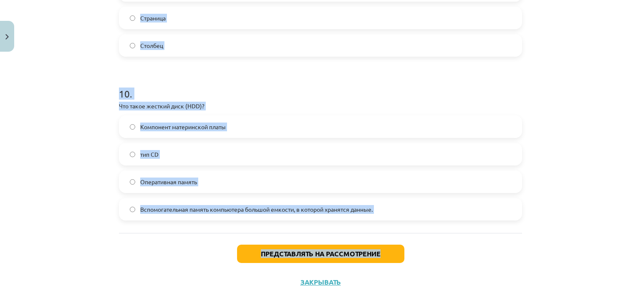
scroll to position [1558, 0]
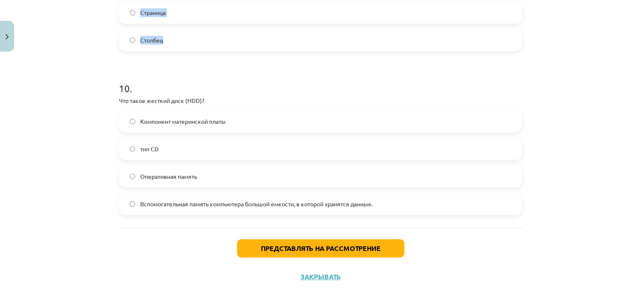
drag, startPoint x: 113, startPoint y: 121, endPoint x: 279, endPoint y: 27, distance: 191.2
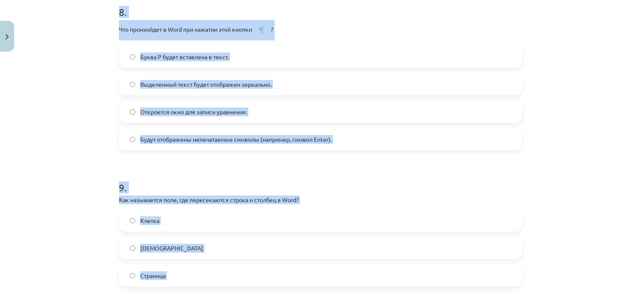
scroll to position [1293, 0]
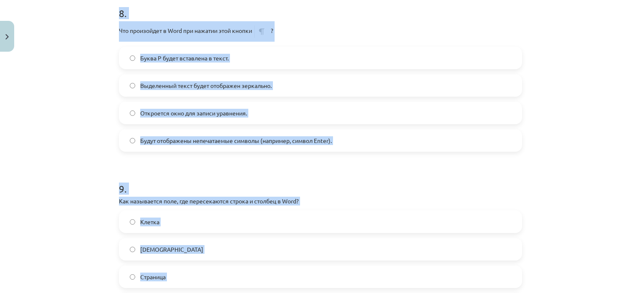
click at [102, 16] on div "Тема исследования: Информатика - учебный материал для 1-го теста 10-го класса #…" at bounding box center [320, 146] width 641 height 293
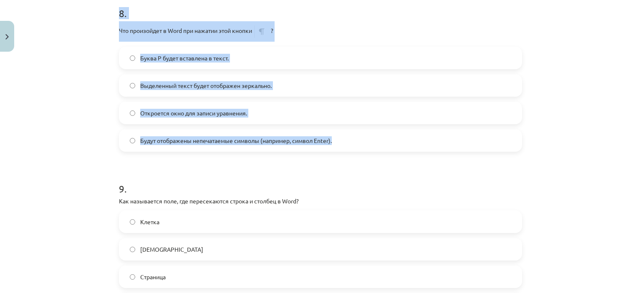
drag, startPoint x: 113, startPoint y: 8, endPoint x: 371, endPoint y: 144, distance: 291.5
click at [49, 71] on div "Тема исследования: Информатика - учебный материал для 1-го теста 10-го класса #…" at bounding box center [320, 146] width 641 height 293
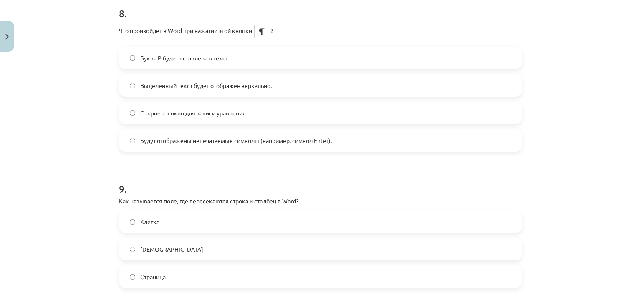
click at [121, 58] on label "Буква P будет вставлена ​​в текст." at bounding box center [320, 58] width 401 height 21
click at [127, 91] on label "Выделенный текст будет отображен зеркально." at bounding box center [320, 85] width 401 height 21
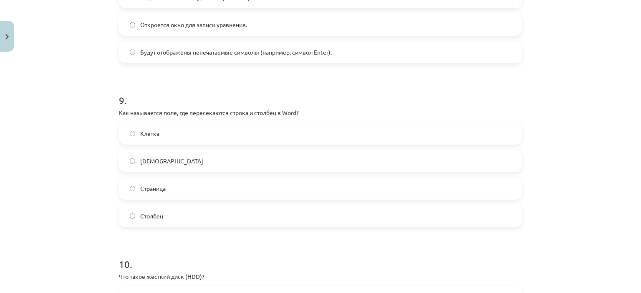
scroll to position [1382, 0]
click at [190, 138] on label "Клетка" at bounding box center [320, 133] width 401 height 21
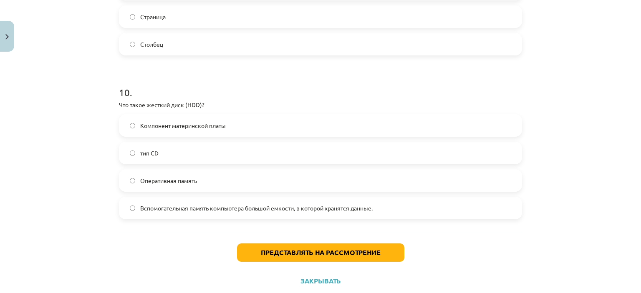
scroll to position [1555, 0]
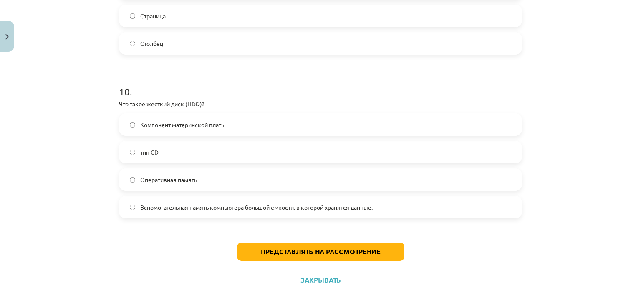
click at [290, 212] on label "Вспомогательная память компьютера большой емкости, в которой хранятся данные." at bounding box center [320, 207] width 401 height 21
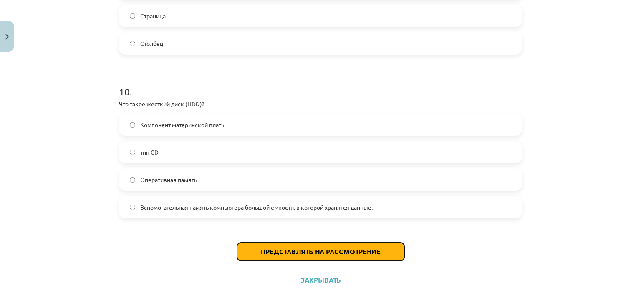
click at [303, 254] on font "Представлять на рассмотрение" at bounding box center [321, 251] width 120 height 9
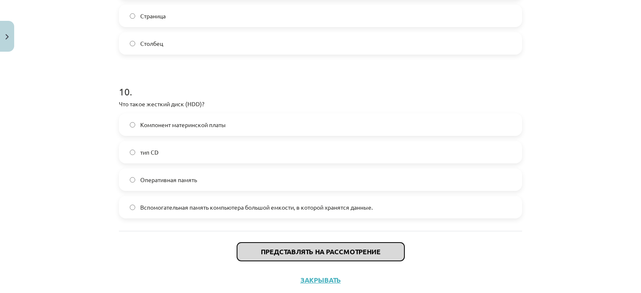
click at [303, 254] on font "Представлять на рассмотрение" at bounding box center [321, 251] width 120 height 9
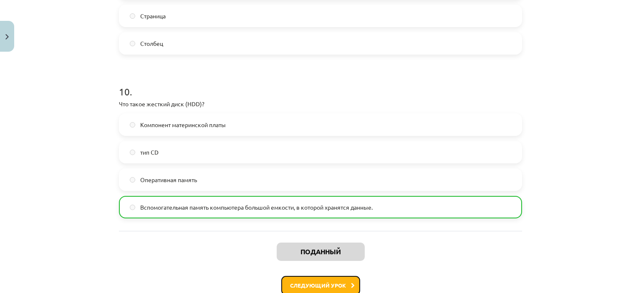
click at [321, 283] on font "Следующий урок" at bounding box center [318, 285] width 56 height 7
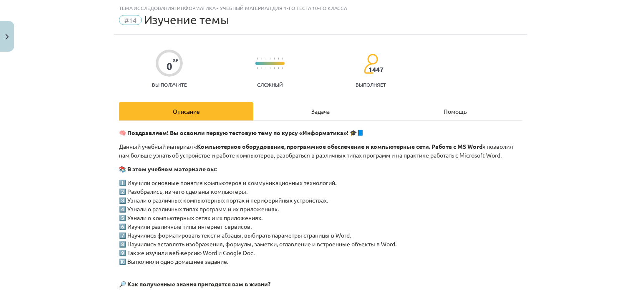
scroll to position [170, 0]
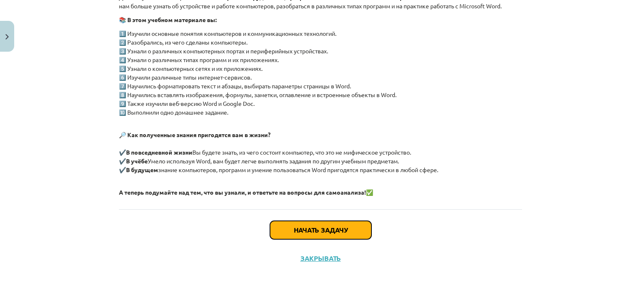
click at [334, 231] on font "Начать задачу" at bounding box center [321, 230] width 54 height 9
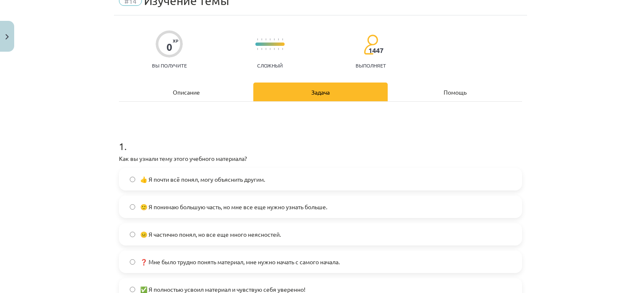
scroll to position [38, 0]
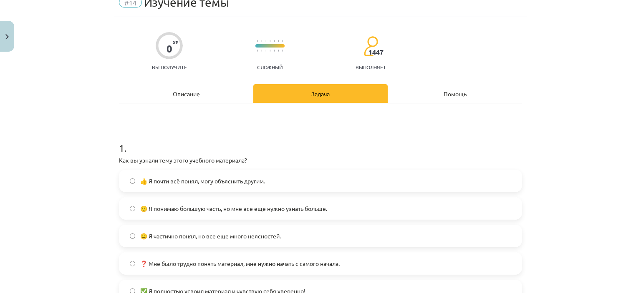
click at [268, 179] on label "👍 Я почти всё понял, могу объяснить другим." at bounding box center [320, 181] width 401 height 21
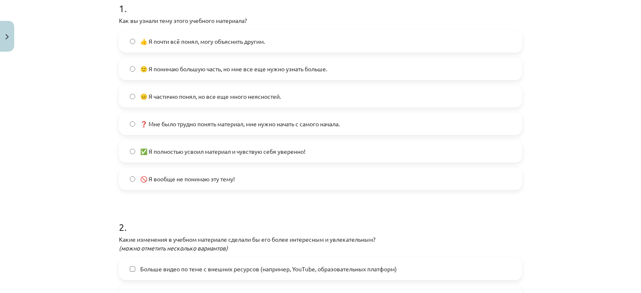
scroll to position [179, 0]
click at [256, 119] on font "❓ Мне было трудно понять материал, мне нужно начать с самого начала." at bounding box center [239, 123] width 199 height 8
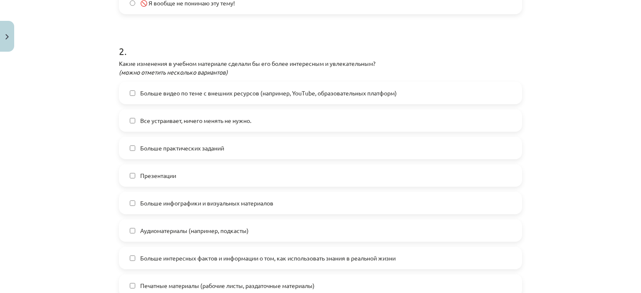
scroll to position [360, 0]
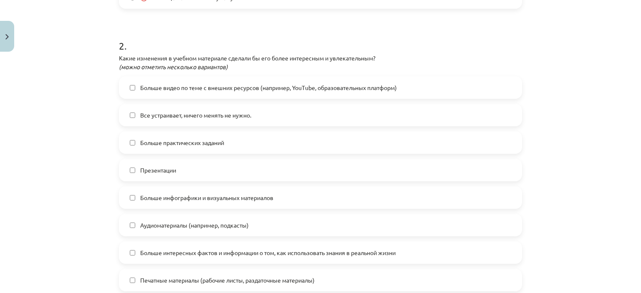
click at [256, 119] on label "Все устраивает, ничего менять не нужно." at bounding box center [320, 115] width 401 height 21
click at [252, 131] on div "Больше практических заданий" at bounding box center [320, 142] width 403 height 23
click at [250, 151] on label "Больше практических заданий" at bounding box center [320, 142] width 401 height 21
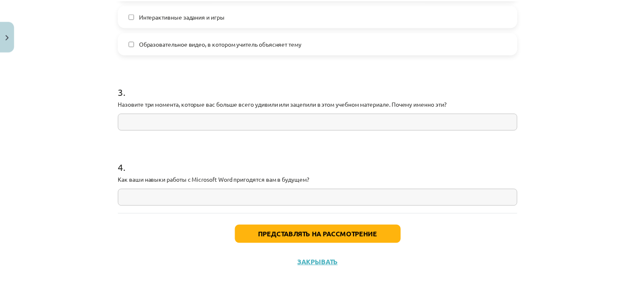
scroll to position [684, 0]
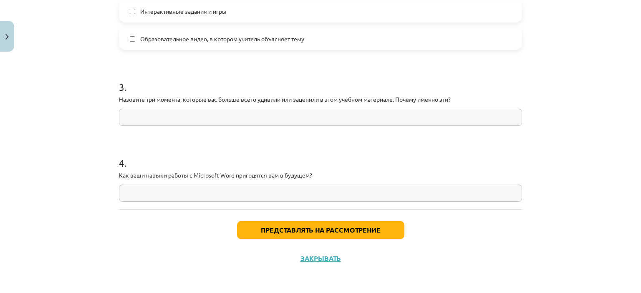
click at [217, 119] on input "text" at bounding box center [320, 117] width 403 height 17
type input "*"
click at [180, 191] on input "text" at bounding box center [320, 193] width 403 height 17
type input "*"
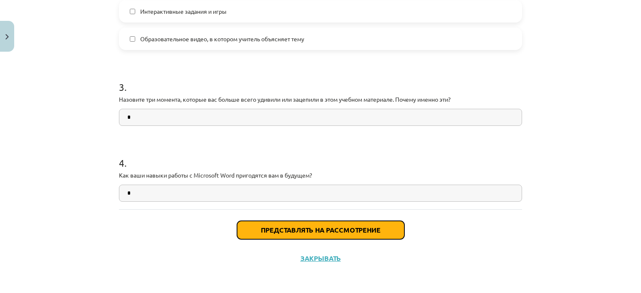
click at [290, 225] on button "Представлять на рассмотрение" at bounding box center [320, 230] width 167 height 18
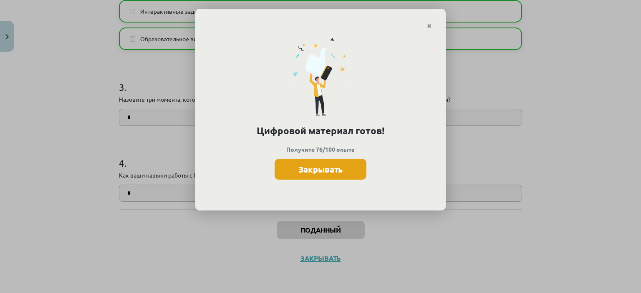
click at [336, 167] on font "Закрывать" at bounding box center [320, 169] width 44 height 11
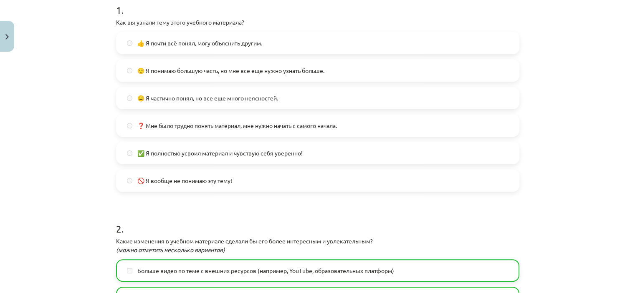
scroll to position [0, 0]
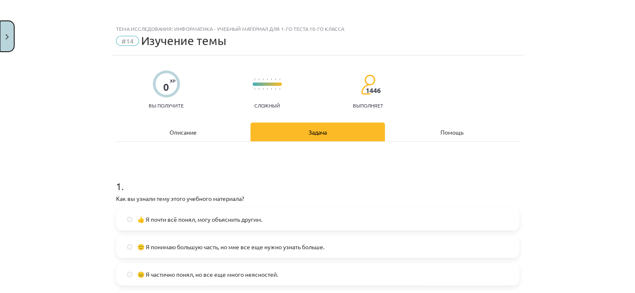
click at [5, 31] on button "Закрывать" at bounding box center [7, 36] width 14 height 31
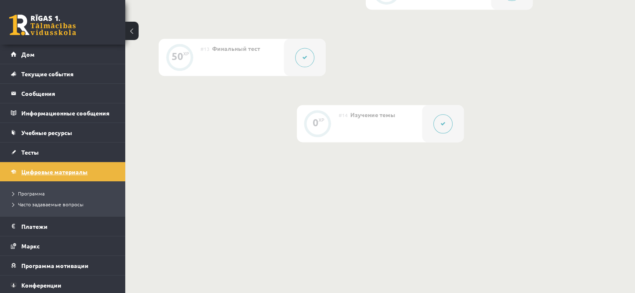
scroll to position [27, 0]
